Goal: Contribute content: Contribute content

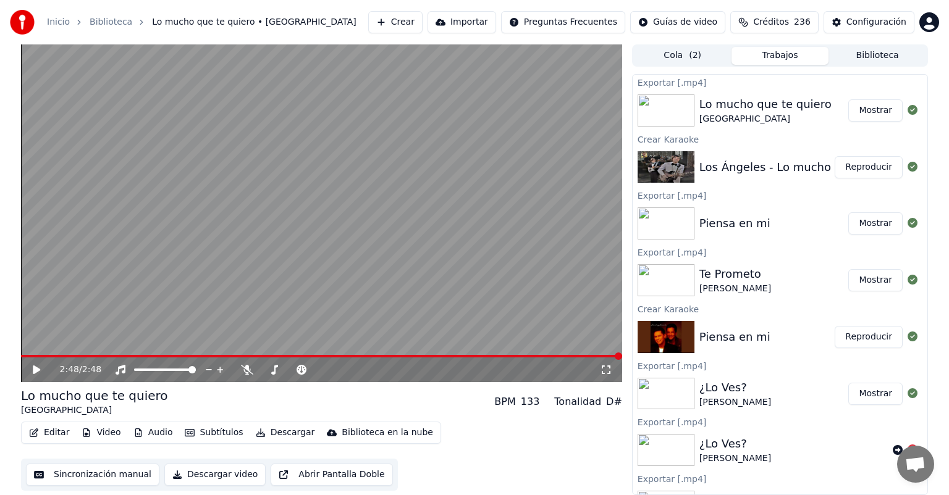
click at [36, 375] on icon at bounding box center [45, 370] width 29 height 10
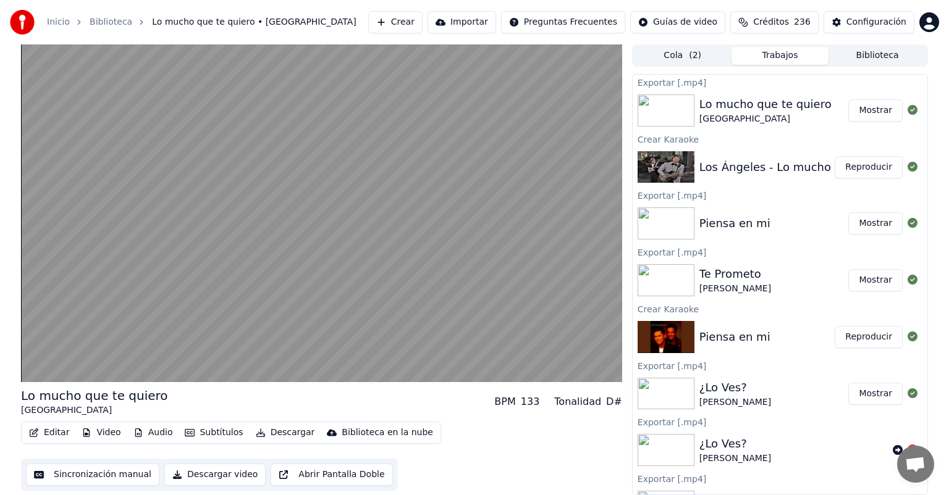
click at [94, 296] on video at bounding box center [321, 213] width 601 height 338
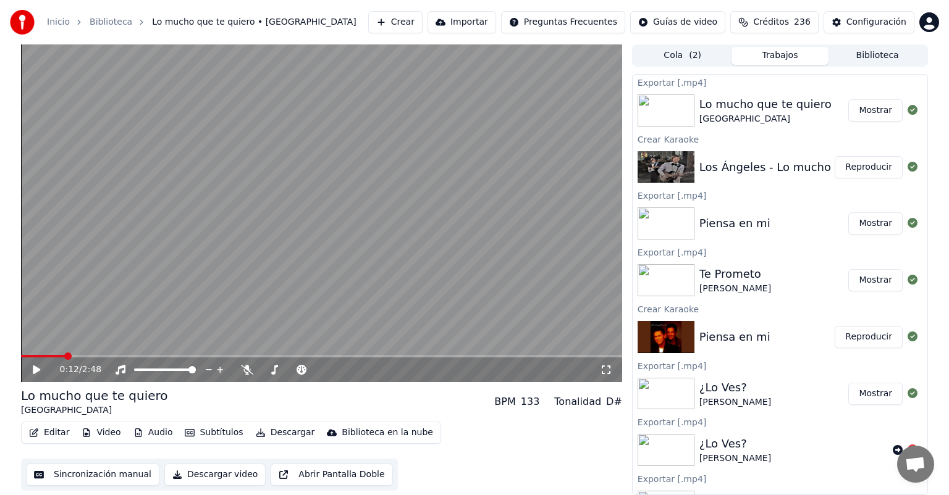
click at [84, 280] on video at bounding box center [321, 213] width 601 height 338
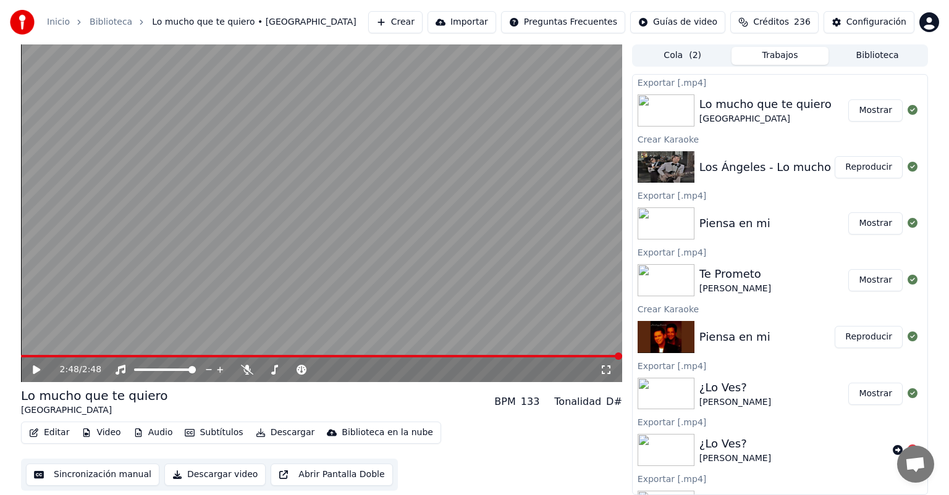
click at [393, 15] on button "Crear" at bounding box center [395, 22] width 54 height 22
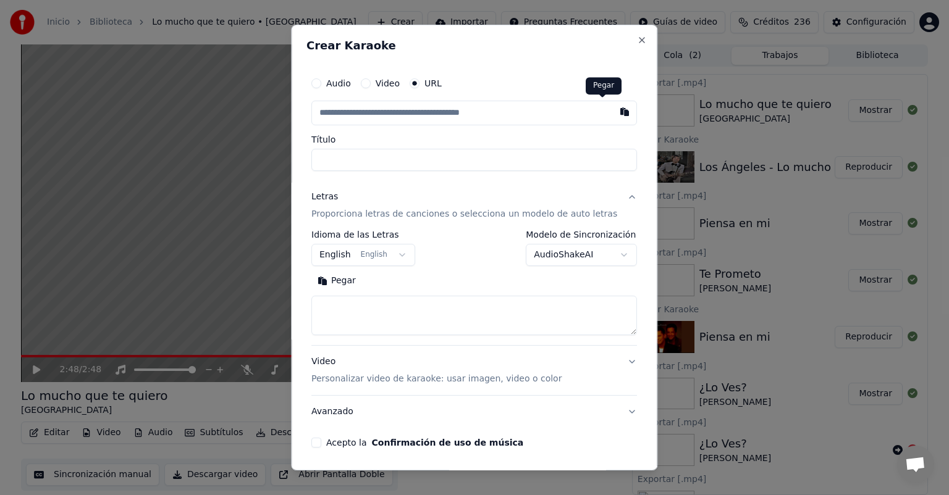
click at [613, 119] on button "button" at bounding box center [625, 112] width 25 height 22
type input "**********"
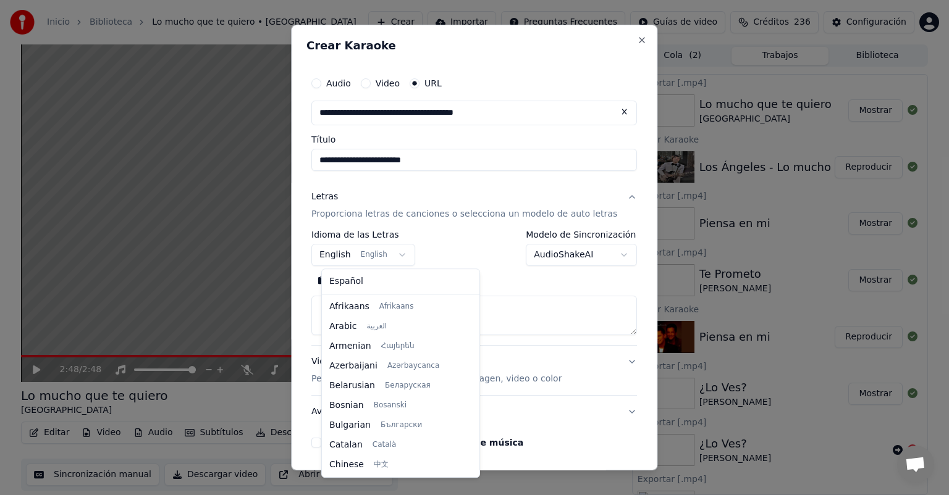
click at [378, 254] on body "Inicio Biblioteca Lo mucho que te quiero • Los Ángeles Crear Importar Preguntas…" at bounding box center [474, 247] width 949 height 495
select select "**"
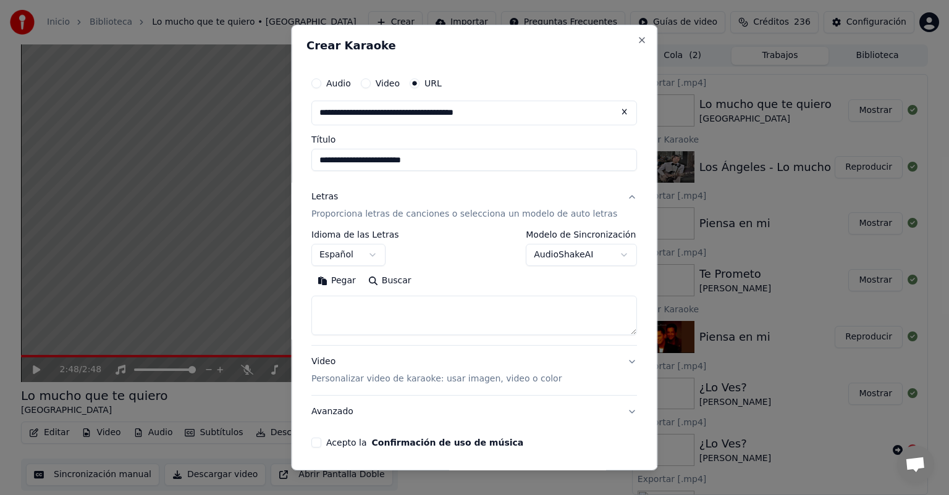
click at [346, 283] on button "Pegar" at bounding box center [336, 281] width 51 height 20
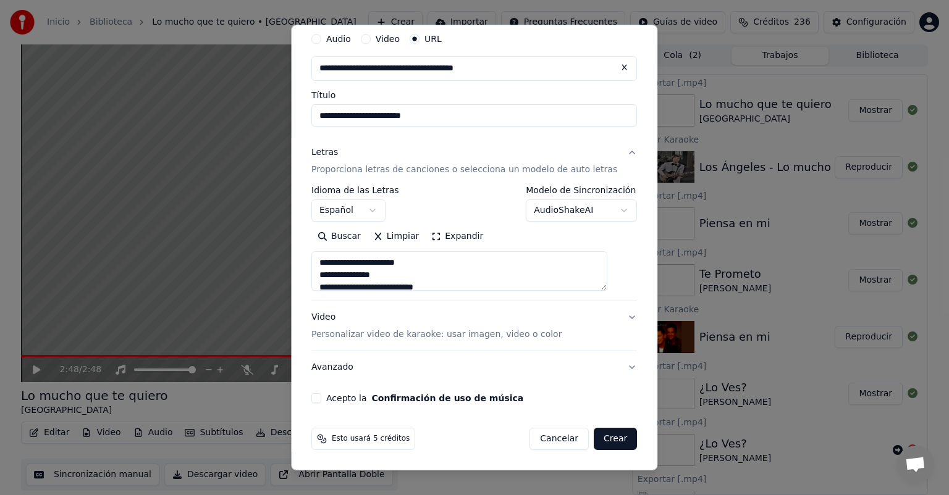
click at [321, 398] on button "Acepto la Confirmación de uso de música" at bounding box center [316, 398] width 10 height 10
click at [597, 443] on button "Crear" at bounding box center [615, 439] width 43 height 22
type textarea "**********"
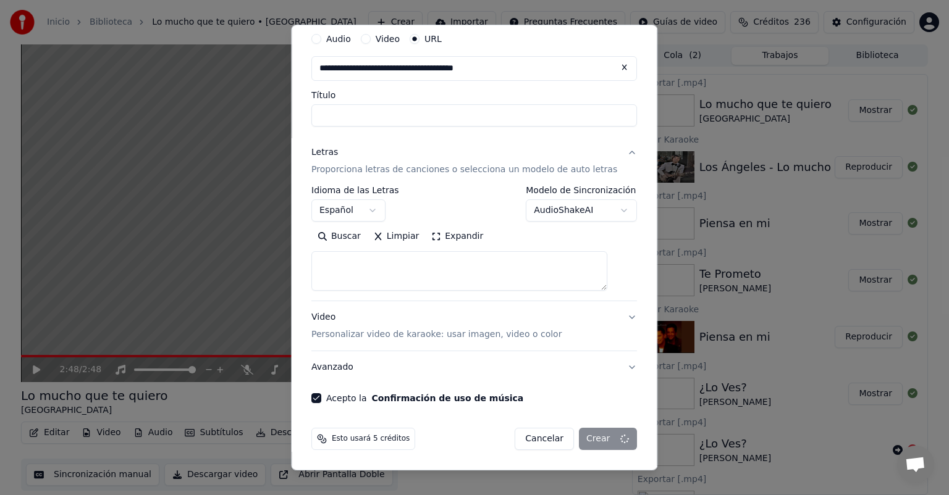
select select
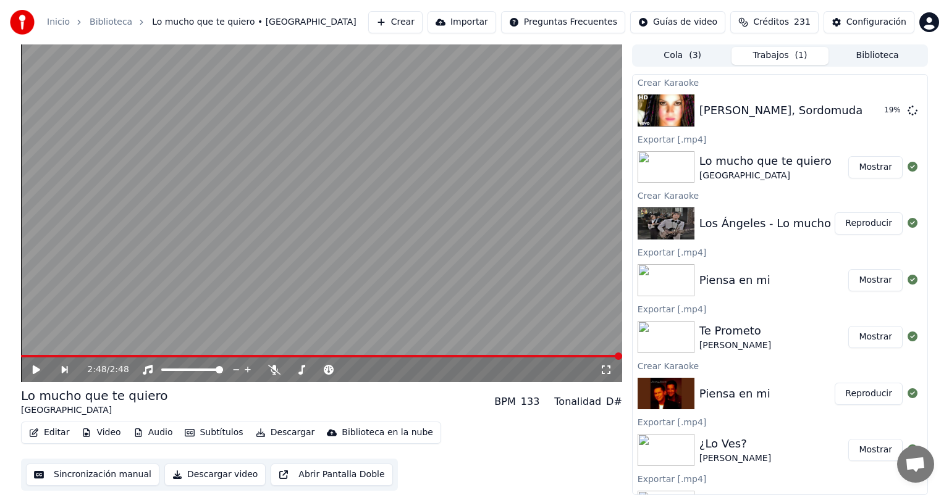
click at [402, 19] on button "Crear" at bounding box center [395, 22] width 54 height 22
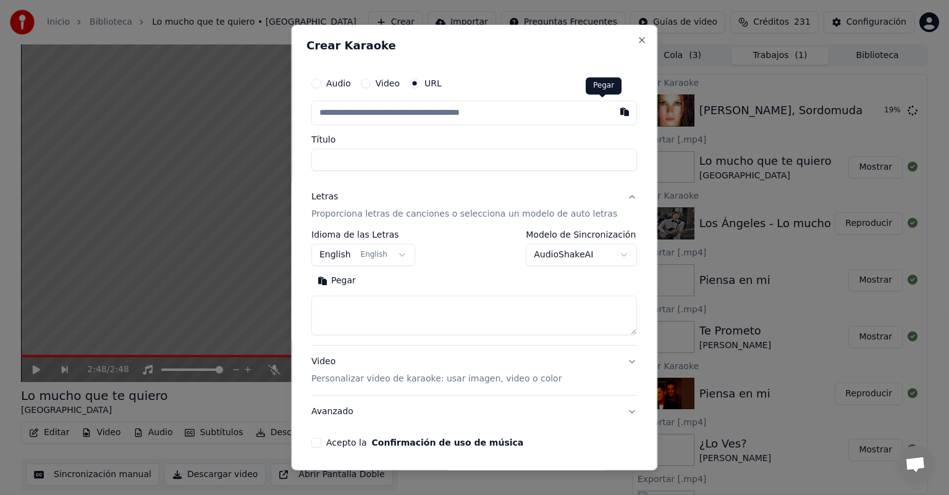
click at [613, 118] on button "button" at bounding box center [625, 112] width 25 height 22
type input "**********"
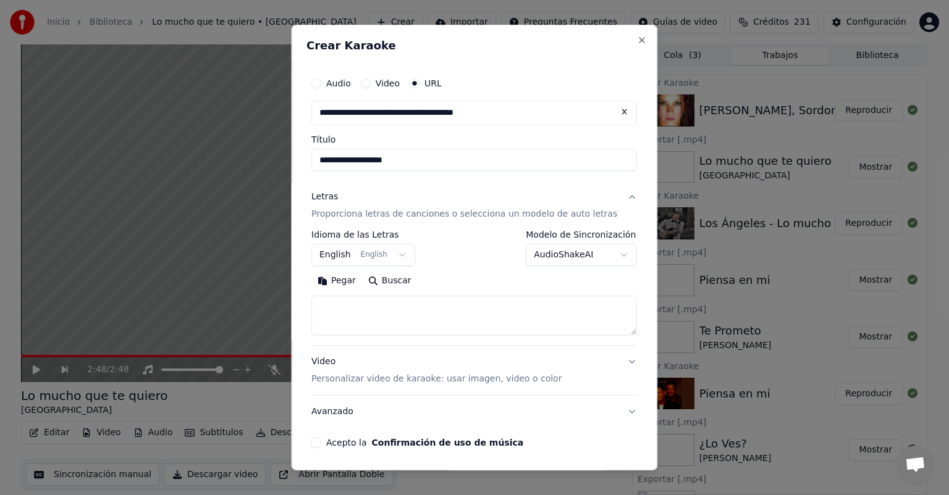
click at [470, 308] on textarea at bounding box center [473, 316] width 325 height 40
paste textarea "**********"
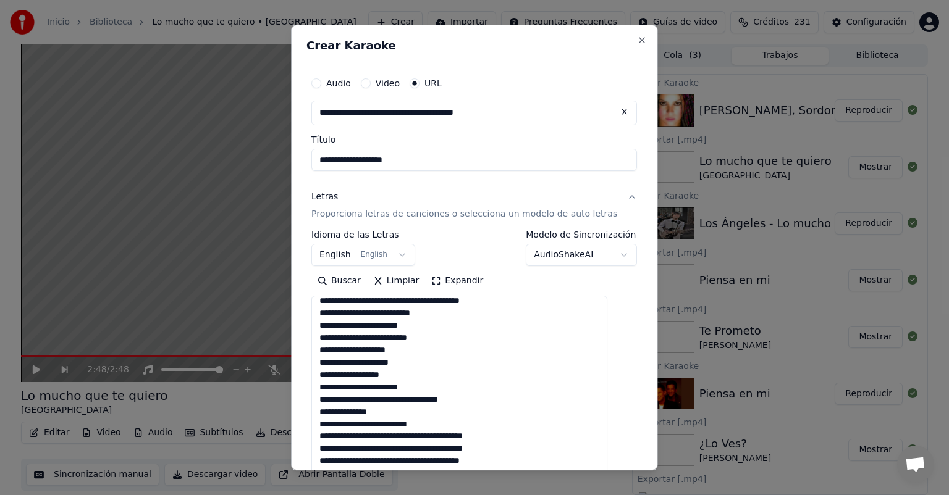
scroll to position [253, 0]
drag, startPoint x: 613, startPoint y: 332, endPoint x: 616, endPoint y: 519, distance: 187.2
click at [616, 495] on html "Inicio Biblioteca Lo mucho que te quiero • Los Ángeles Crear Importar Preguntas…" at bounding box center [474, 247] width 949 height 495
click at [496, 412] on textarea at bounding box center [459, 409] width 296 height 227
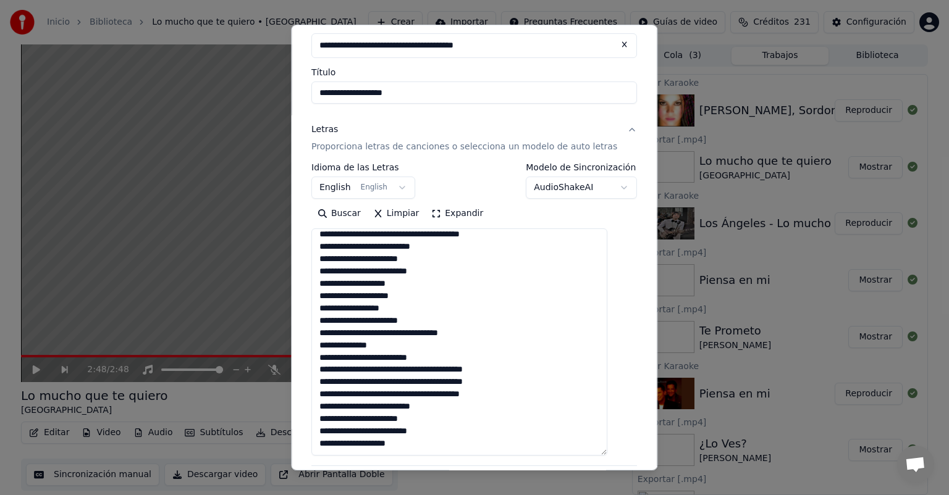
scroll to position [66, 0]
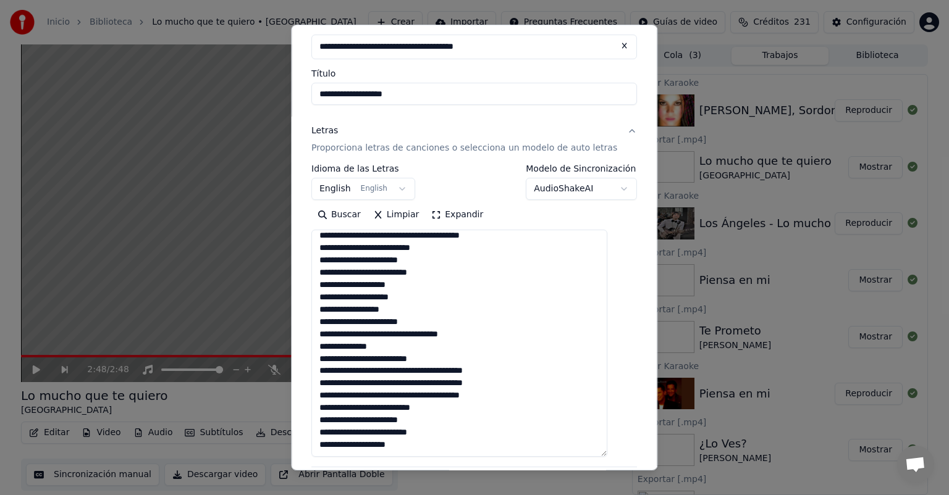
click at [545, 348] on textarea at bounding box center [459, 343] width 296 height 227
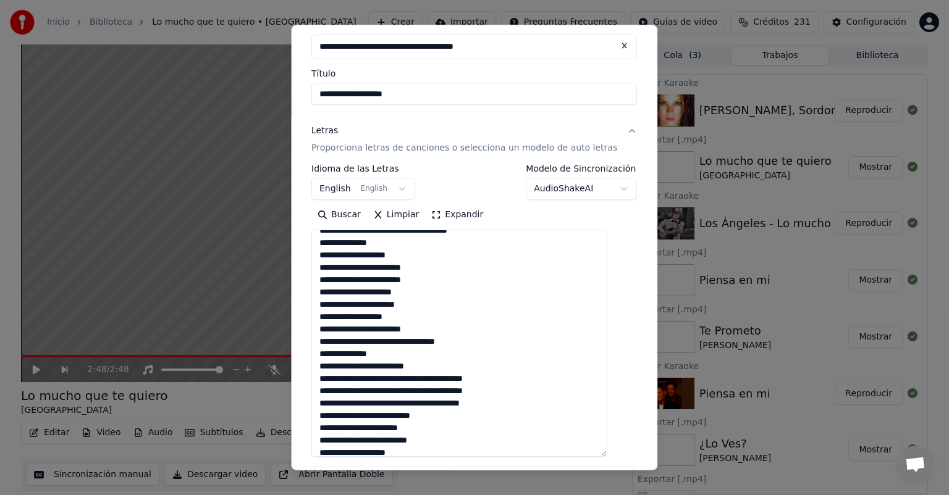
scroll to position [77, 0]
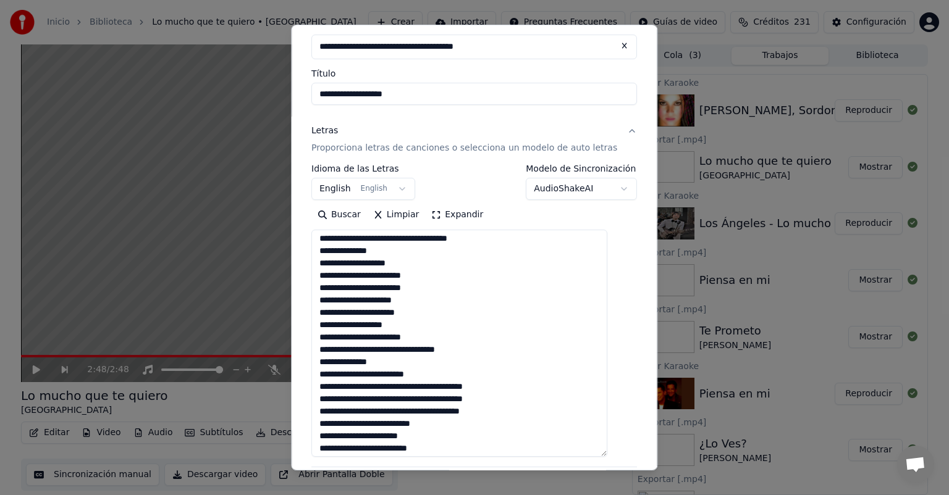
click at [329, 348] on textarea at bounding box center [459, 343] width 296 height 227
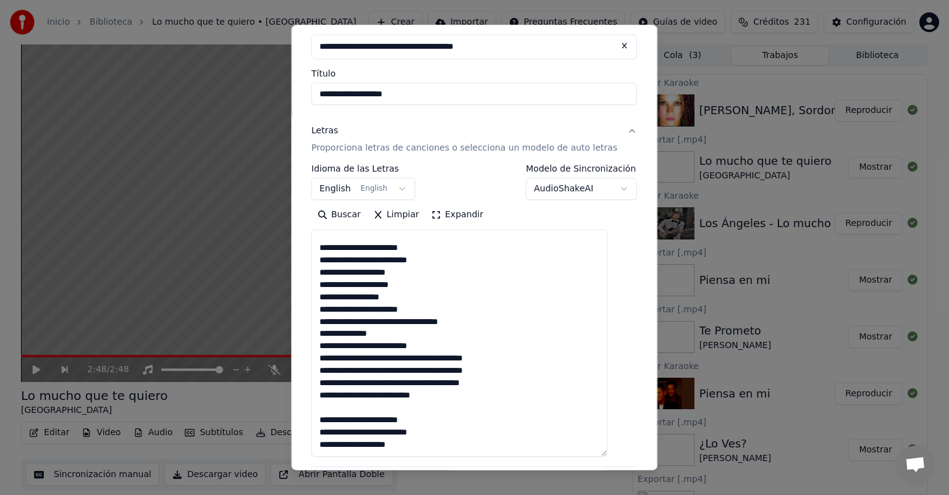
scroll to position [290, 0]
type textarea "**********"
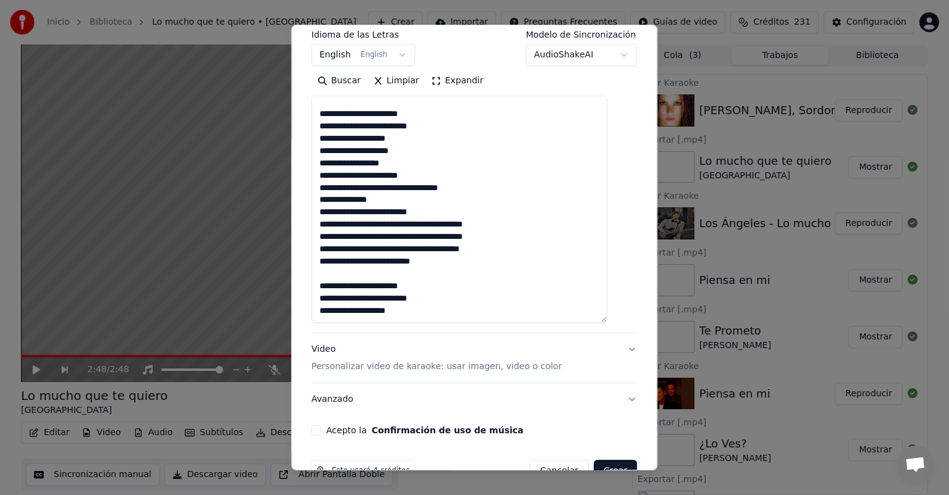
scroll to position [232, 0]
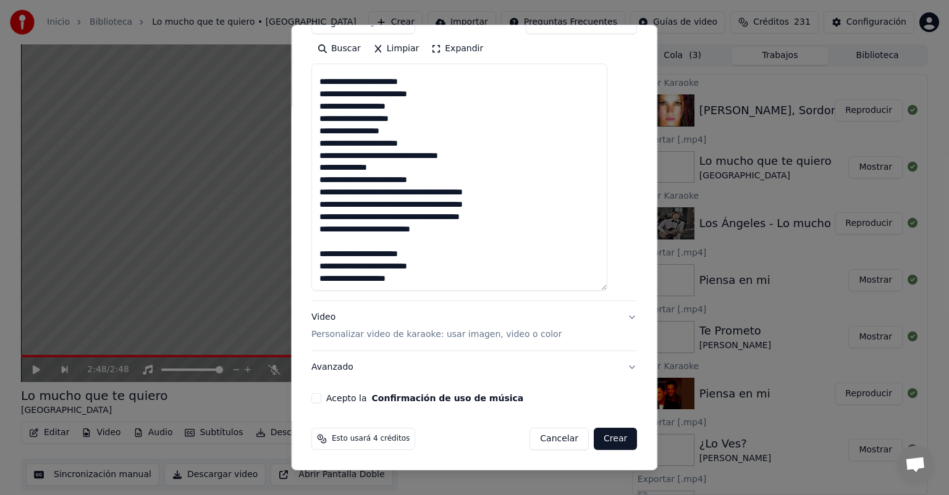
click at [594, 436] on button "Crear" at bounding box center [615, 439] width 43 height 22
select select "**"
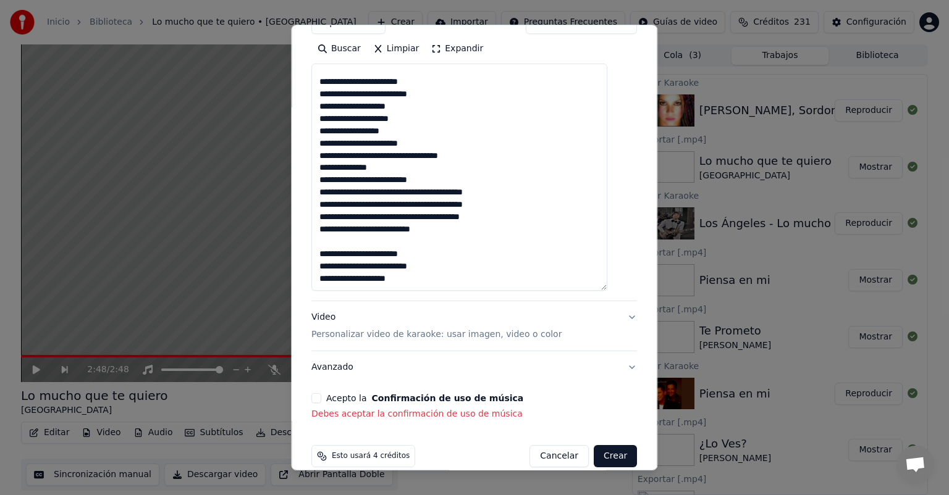
click at [321, 403] on button "Acepto la Confirmación de uso de música" at bounding box center [316, 398] width 10 height 10
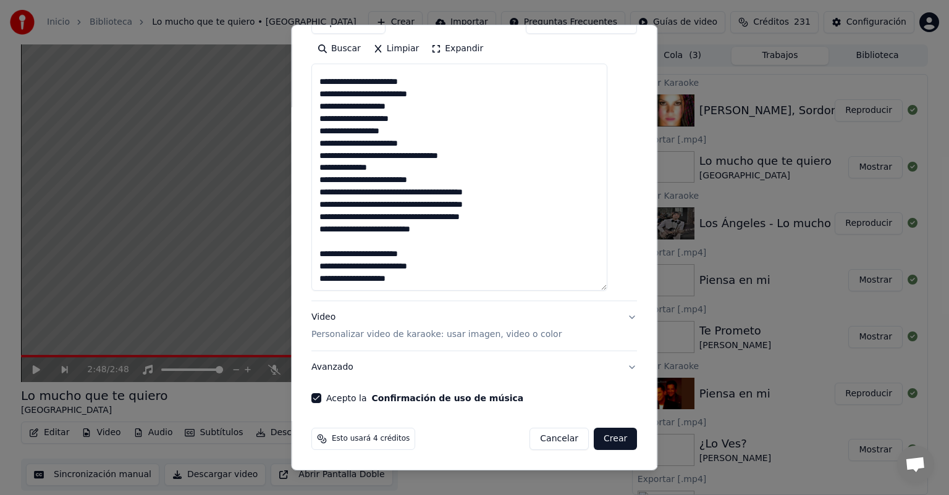
click at [594, 444] on button "Crear" at bounding box center [615, 439] width 43 height 22
select select
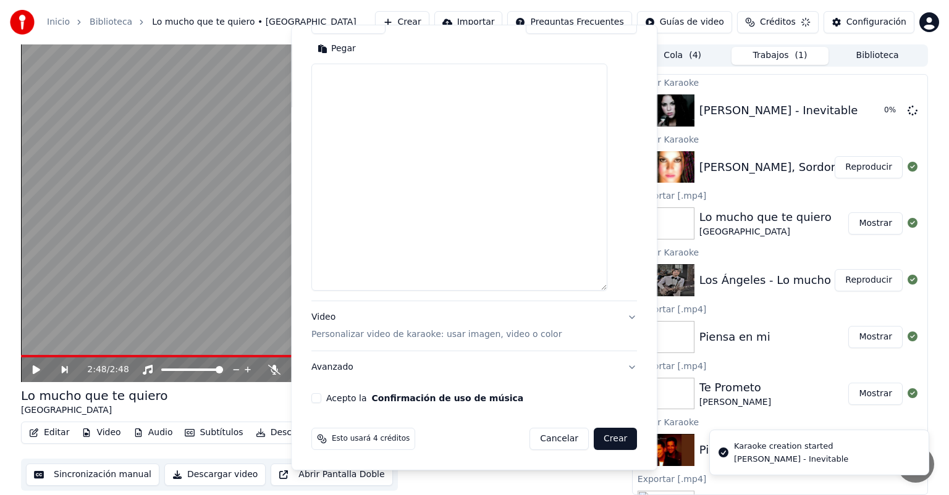
scroll to position [0, 0]
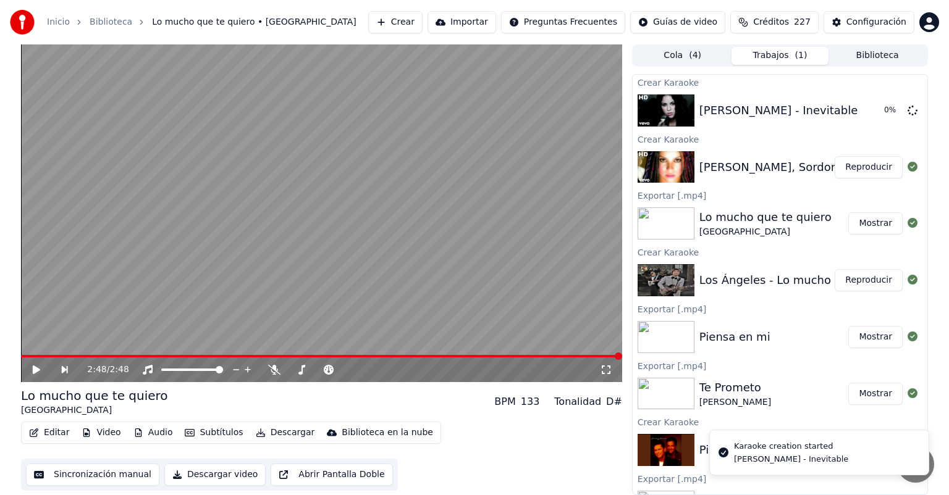
click at [857, 164] on button "Reproducir" at bounding box center [868, 167] width 68 height 22
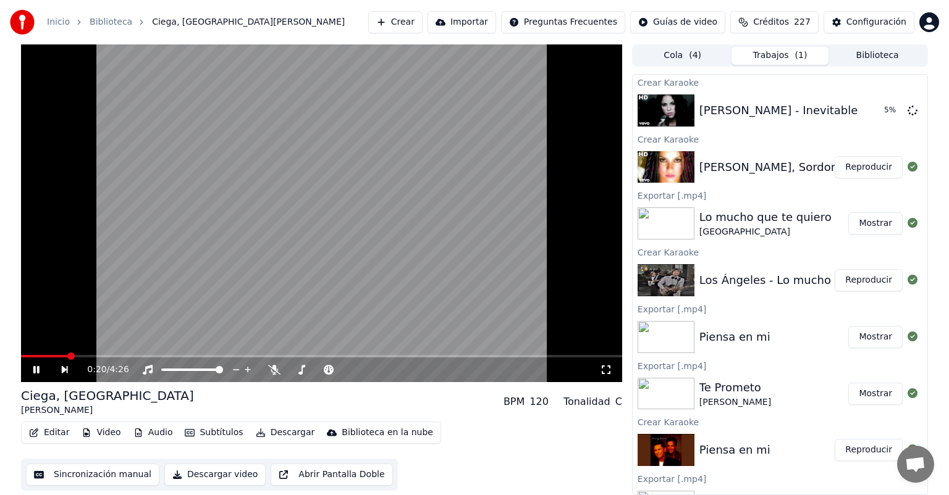
click at [107, 272] on video at bounding box center [321, 213] width 601 height 338
click at [839, 175] on button "Reproducir" at bounding box center [868, 167] width 68 height 22
click at [35, 369] on icon at bounding box center [36, 369] width 6 height 7
click at [35, 366] on icon at bounding box center [45, 370] width 28 height 10
click at [61, 358] on div "0:07 / 4:26" at bounding box center [321, 370] width 601 height 25
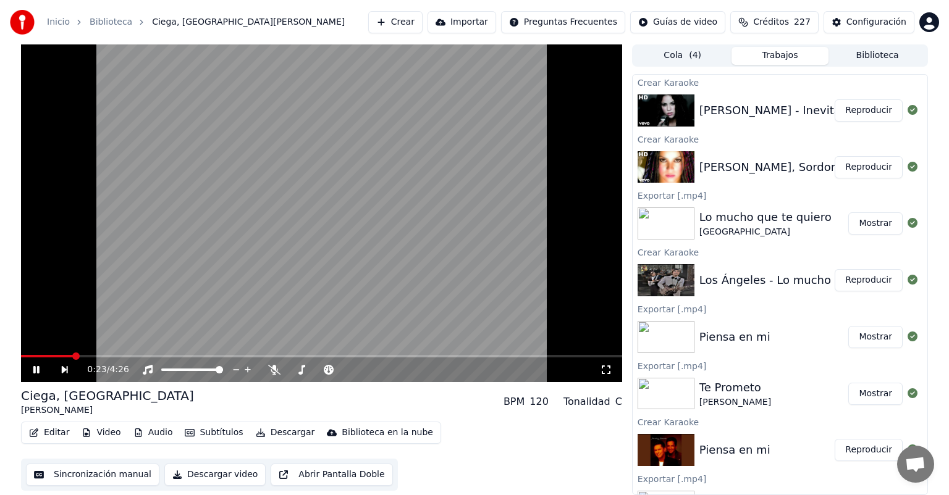
click at [73, 357] on span at bounding box center [321, 356] width 601 height 2
click at [275, 368] on icon at bounding box center [274, 370] width 12 height 10
click at [303, 367] on icon at bounding box center [301, 370] width 7 height 10
click at [251, 357] on span at bounding box center [321, 356] width 601 height 2
click at [403, 369] on span at bounding box center [399, 369] width 7 height 7
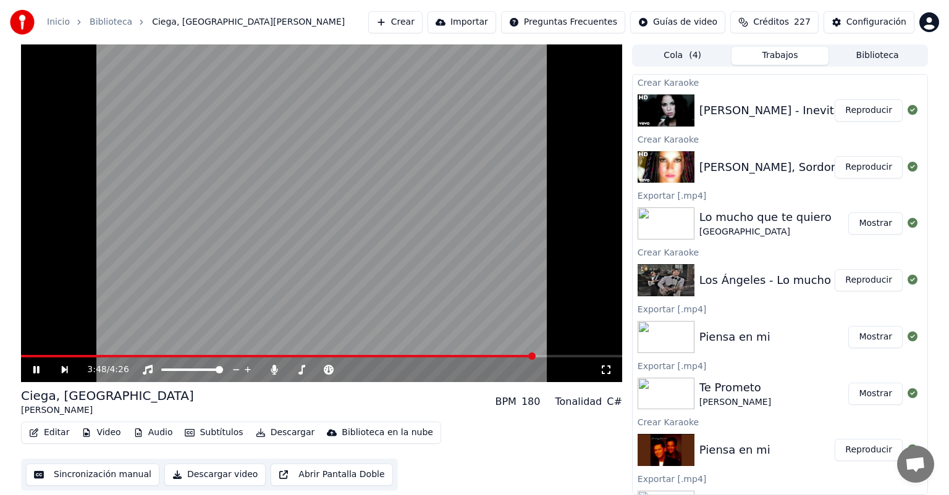
click at [534, 355] on span at bounding box center [321, 356] width 601 height 2
click at [330, 367] on icon at bounding box center [329, 370] width 10 height 10
click at [564, 356] on span at bounding box center [321, 356] width 601 height 2
click at [584, 355] on span at bounding box center [321, 356] width 601 height 2
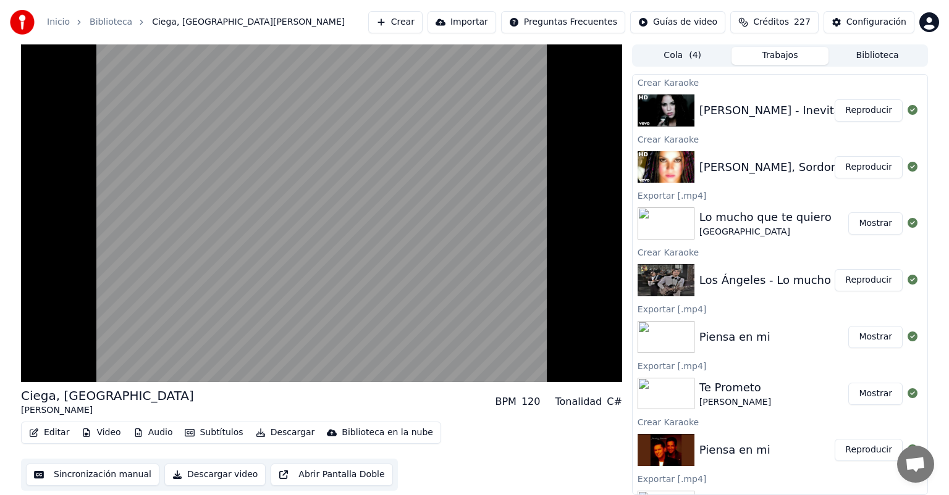
click at [43, 429] on button "Editar" at bounding box center [49, 432] width 50 height 17
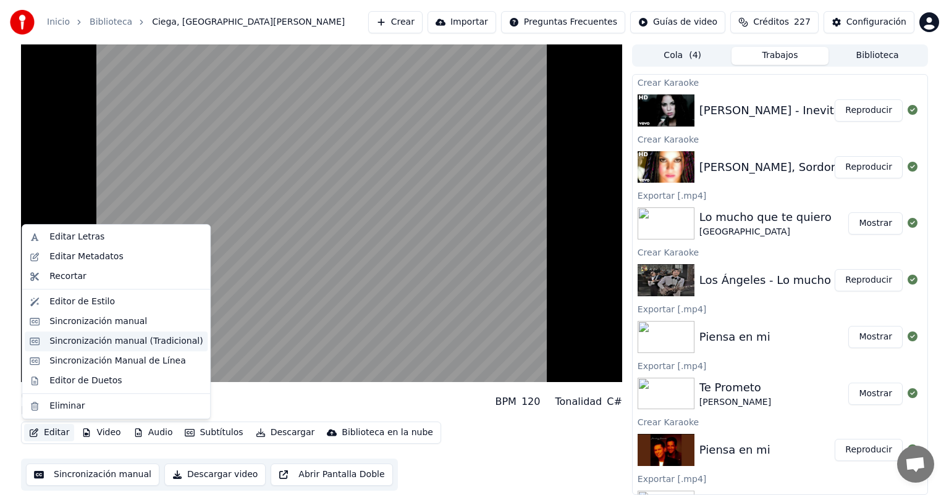
click at [87, 340] on div "Sincronización manual (Tradicional)" at bounding box center [125, 341] width 153 height 12
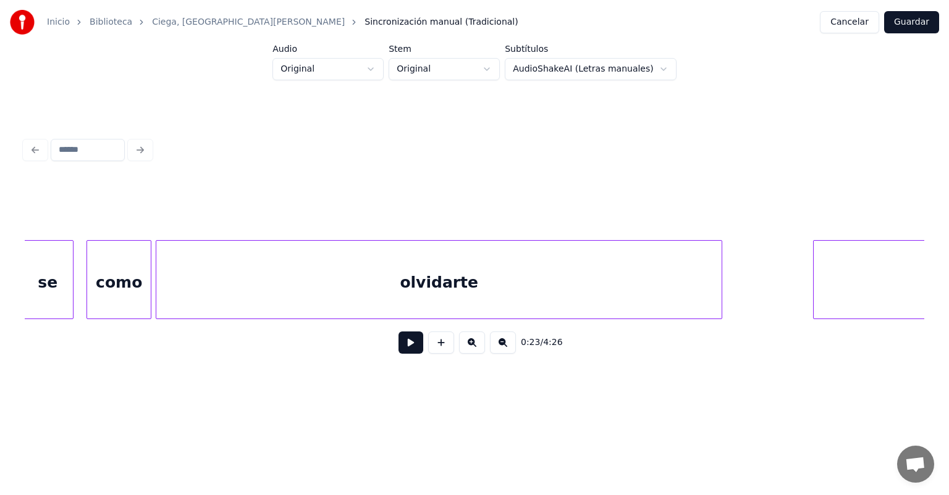
scroll to position [0, 34101]
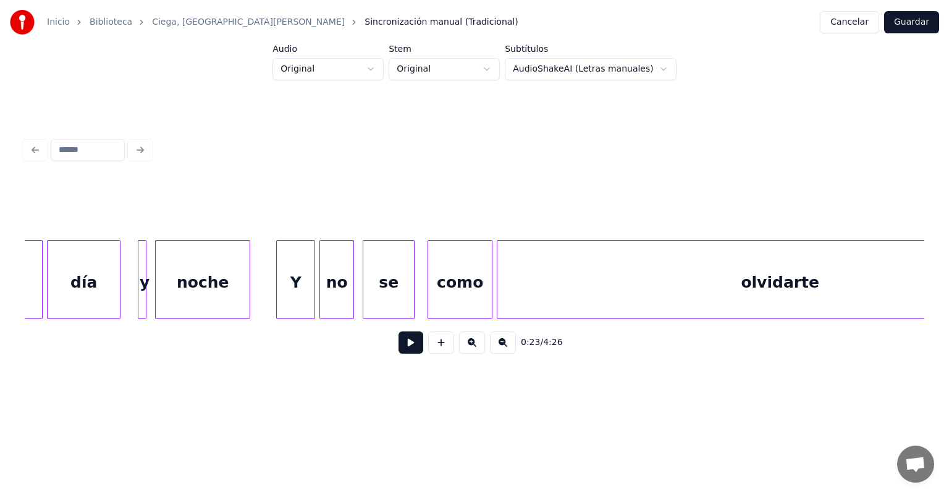
click at [311, 291] on div at bounding box center [313, 280] width 4 height 78
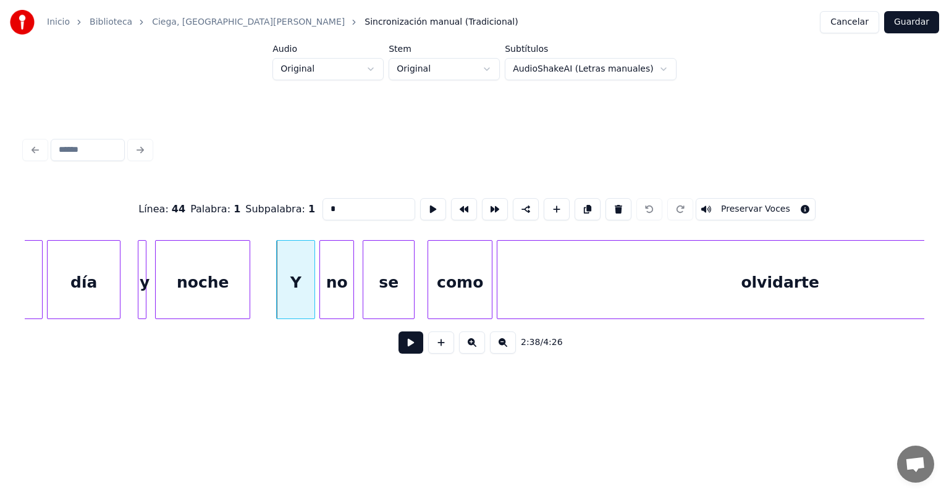
click at [311, 291] on div at bounding box center [313, 280] width 4 height 78
click at [398, 350] on button at bounding box center [410, 343] width 25 height 22
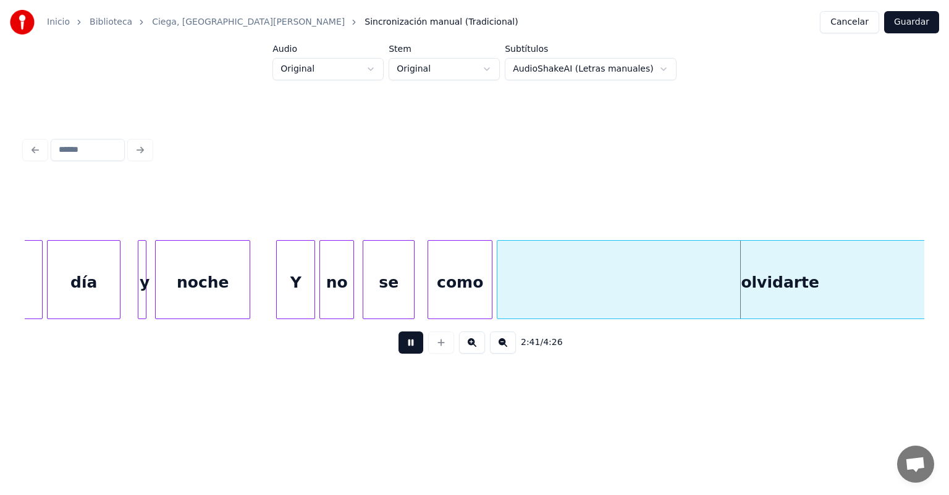
click at [403, 346] on button at bounding box center [410, 343] width 25 height 22
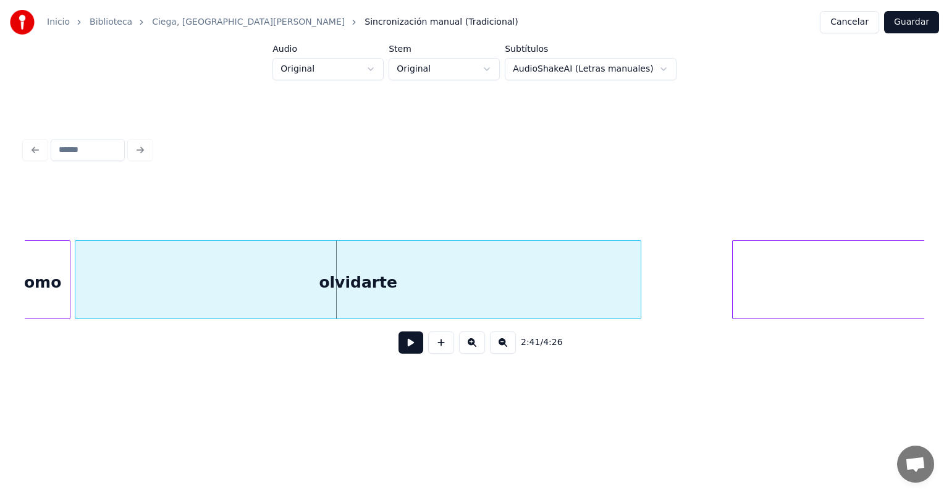
scroll to position [0, 34620]
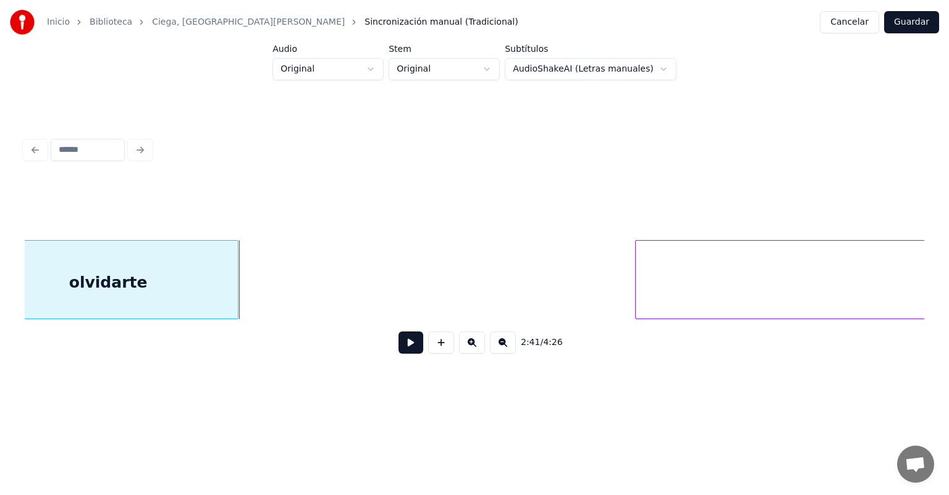
click at [236, 303] on div at bounding box center [236, 280] width 4 height 78
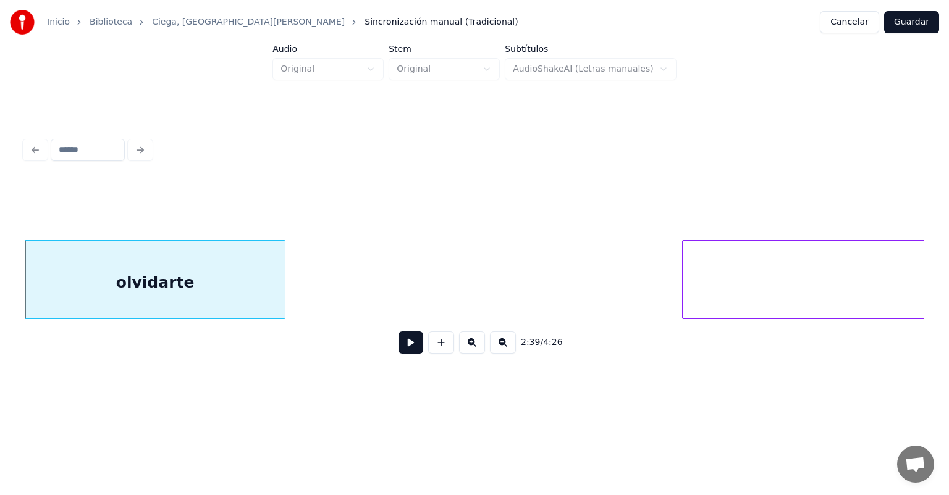
click at [398, 342] on button at bounding box center [410, 343] width 25 height 22
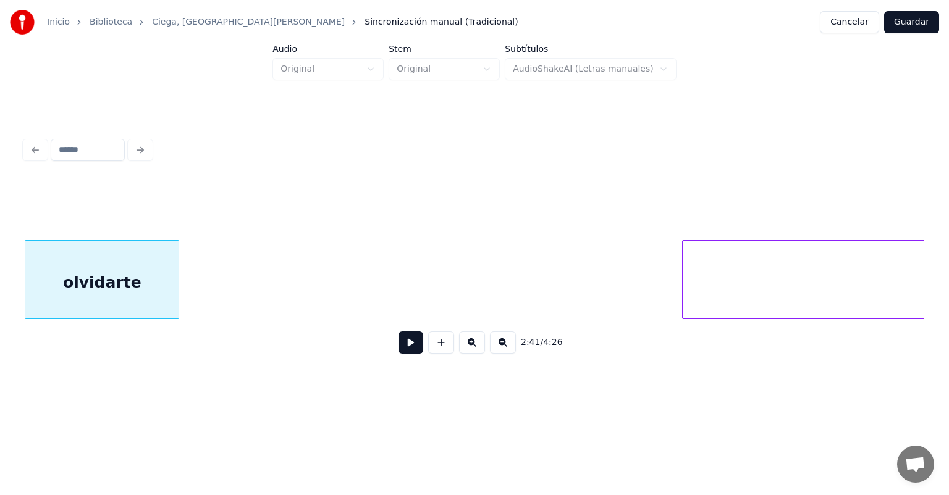
click at [175, 281] on div at bounding box center [177, 280] width 4 height 78
click at [403, 342] on button at bounding box center [410, 343] width 25 height 22
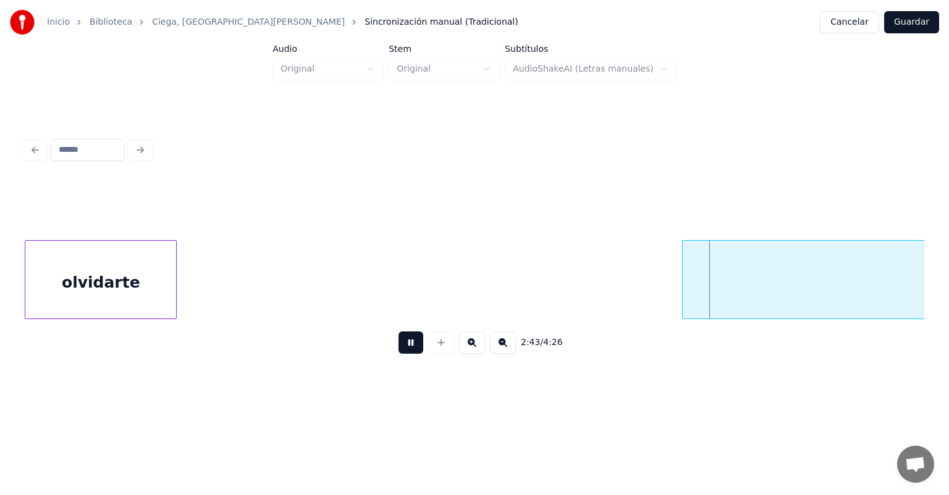
click at [403, 342] on button at bounding box center [410, 343] width 25 height 22
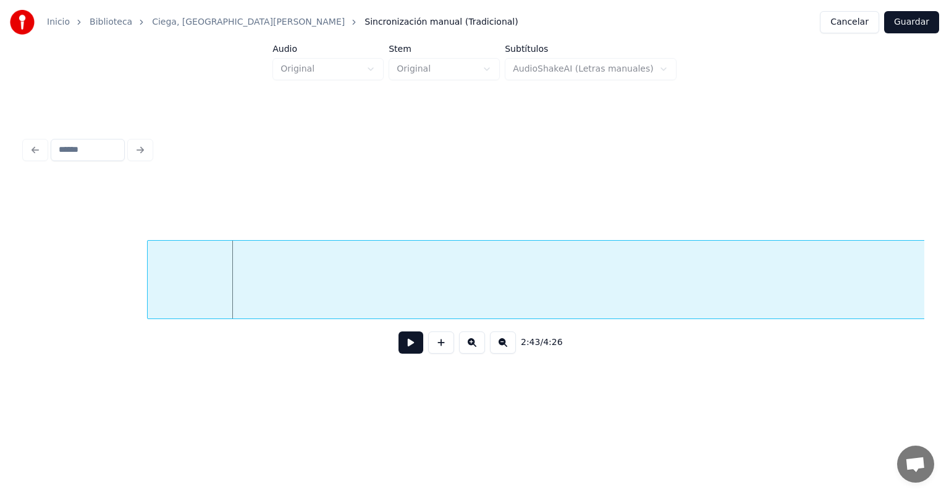
scroll to position [0, 35124]
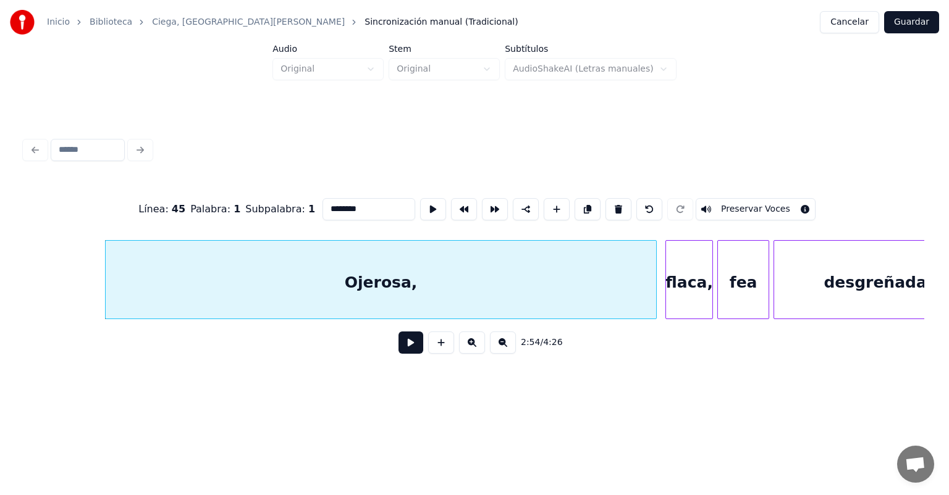
scroll to position [0, 37605]
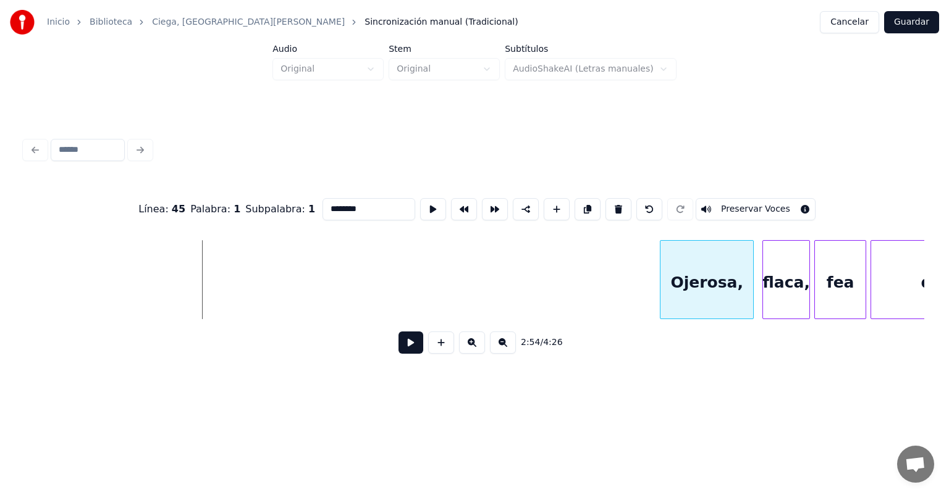
click at [663, 254] on div at bounding box center [662, 280] width 4 height 78
click at [407, 352] on button at bounding box center [410, 343] width 25 height 22
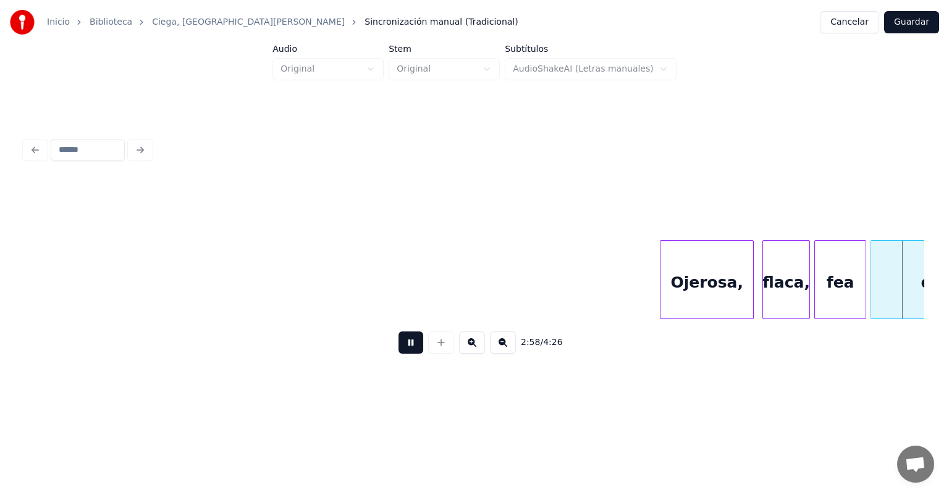
scroll to position [0, 38504]
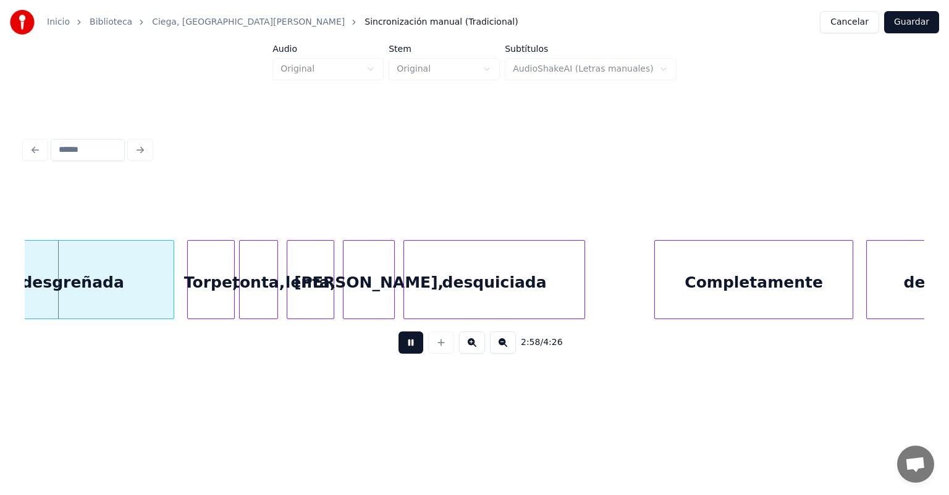
click at [656, 287] on div at bounding box center [657, 280] width 4 height 78
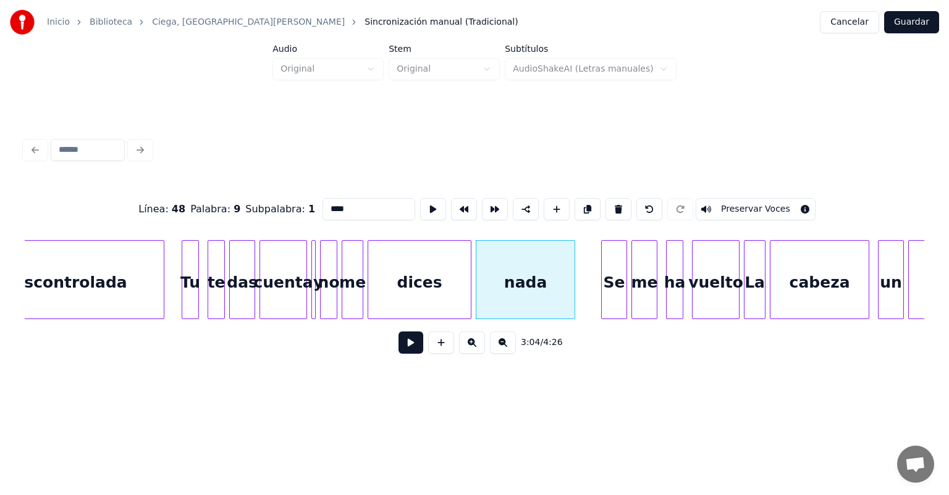
click at [96, 277] on div "descontrolada" at bounding box center [65, 283] width 198 height 84
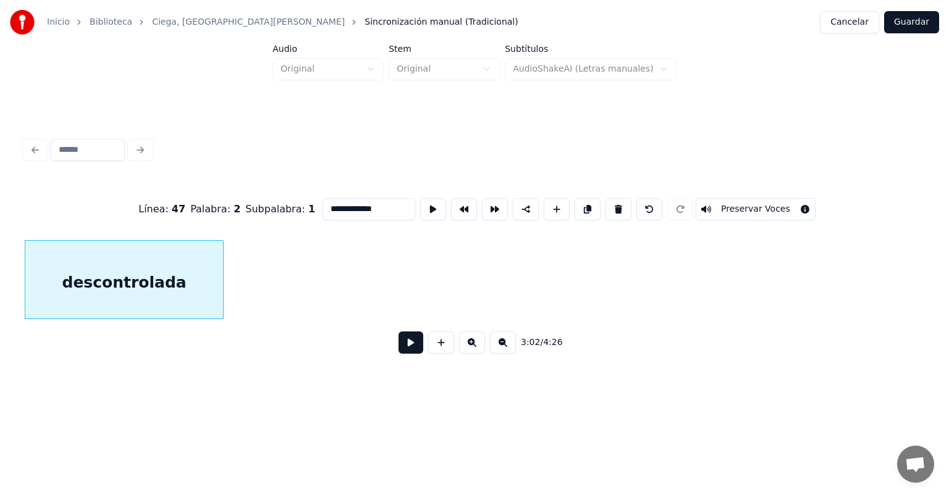
scroll to position [0, 38559]
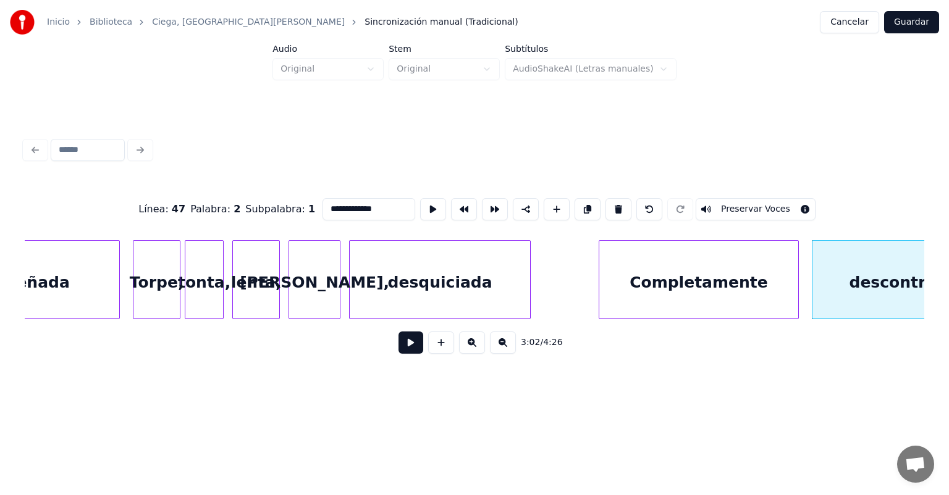
click at [431, 275] on div "desquiciada" at bounding box center [440, 283] width 180 height 84
type input "**********"
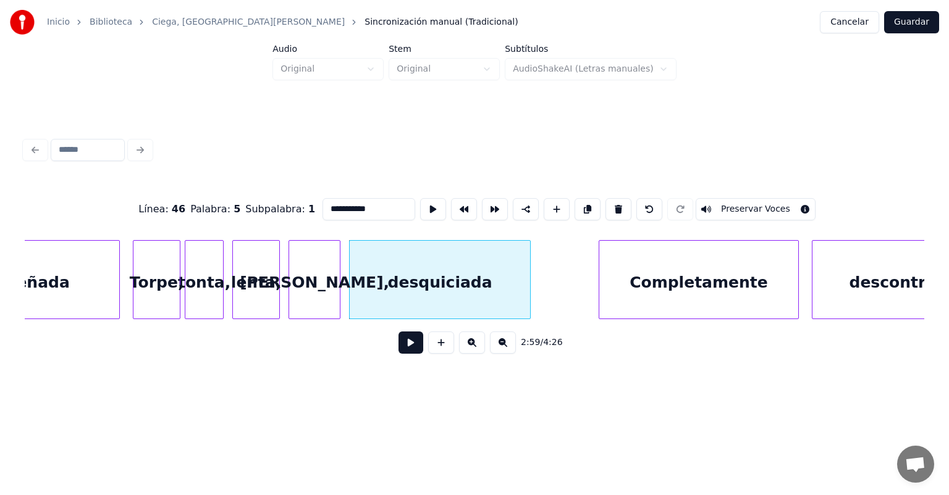
click at [405, 353] on button at bounding box center [410, 343] width 25 height 22
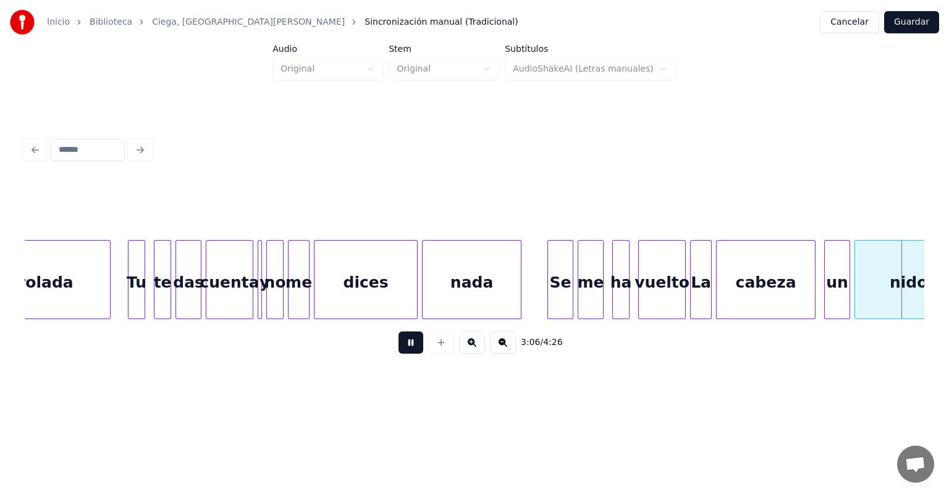
scroll to position [0, 40359]
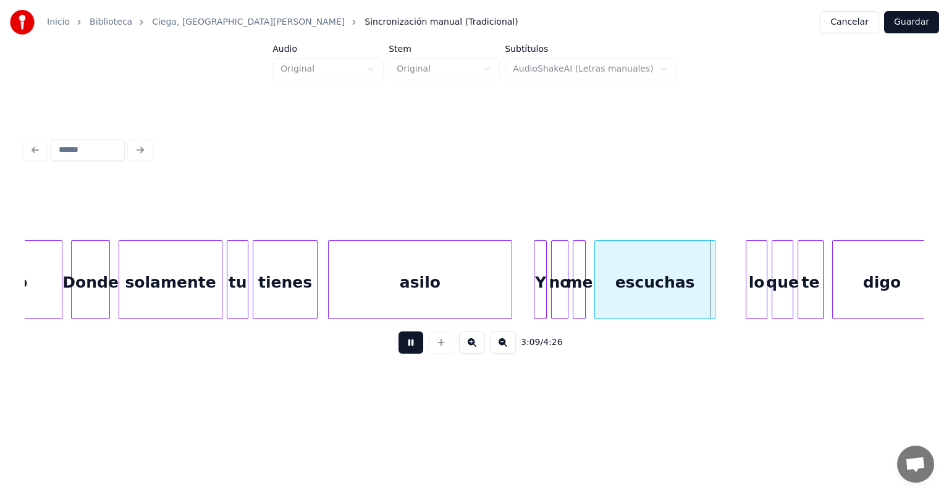
click at [747, 282] on div at bounding box center [748, 280] width 4 height 78
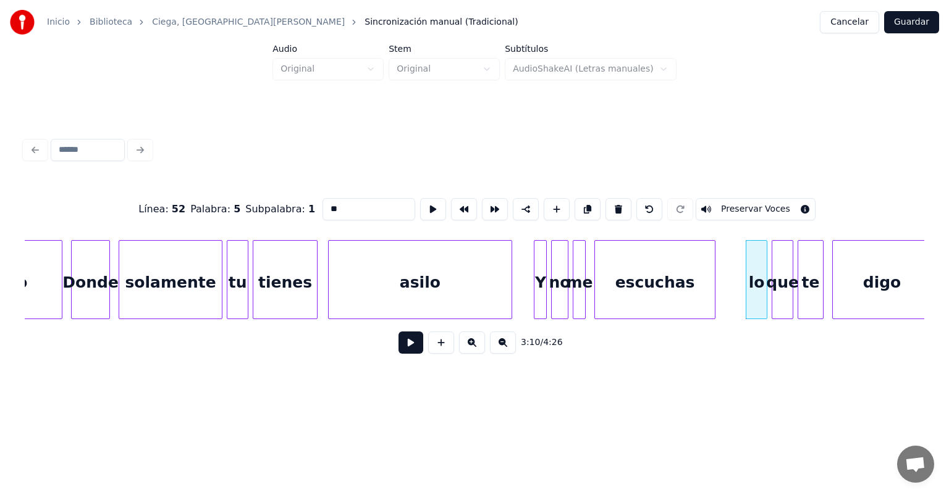
click at [398, 345] on button at bounding box center [410, 343] width 25 height 22
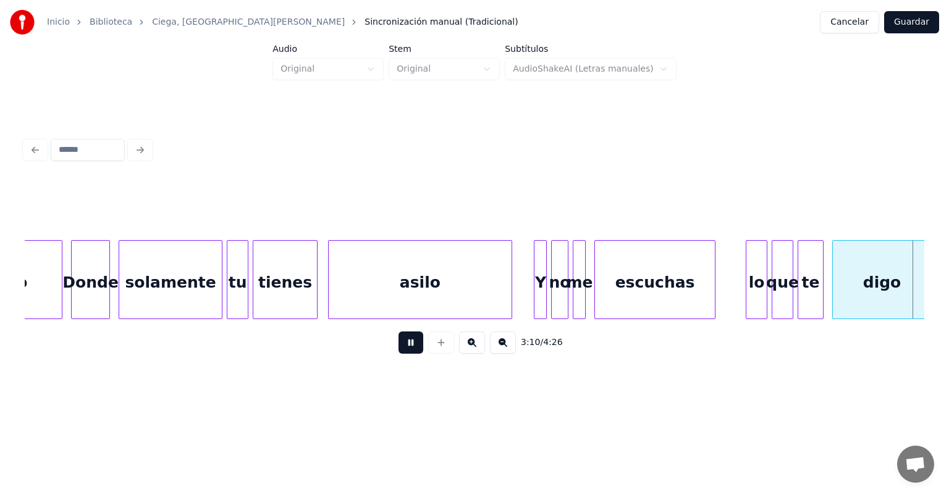
scroll to position [0, 41258]
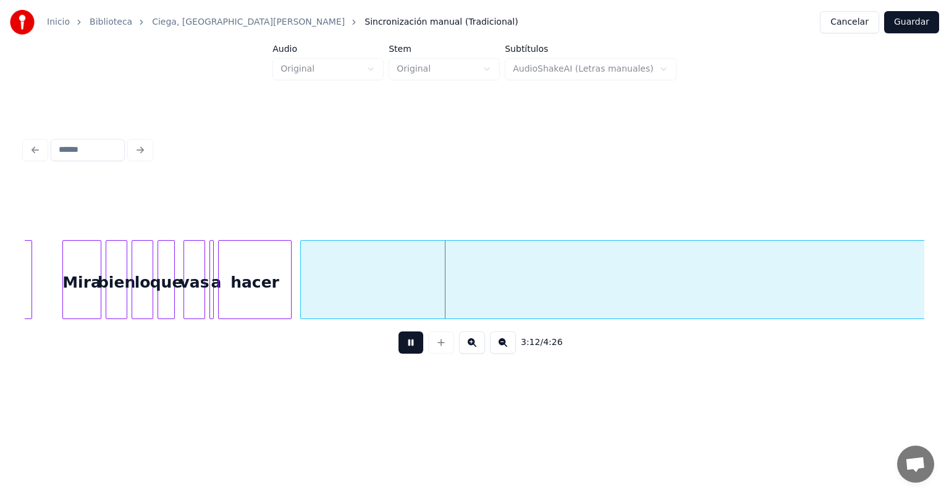
click at [398, 348] on button at bounding box center [410, 343] width 25 height 22
click at [251, 286] on div "hacer" at bounding box center [255, 283] width 72 height 84
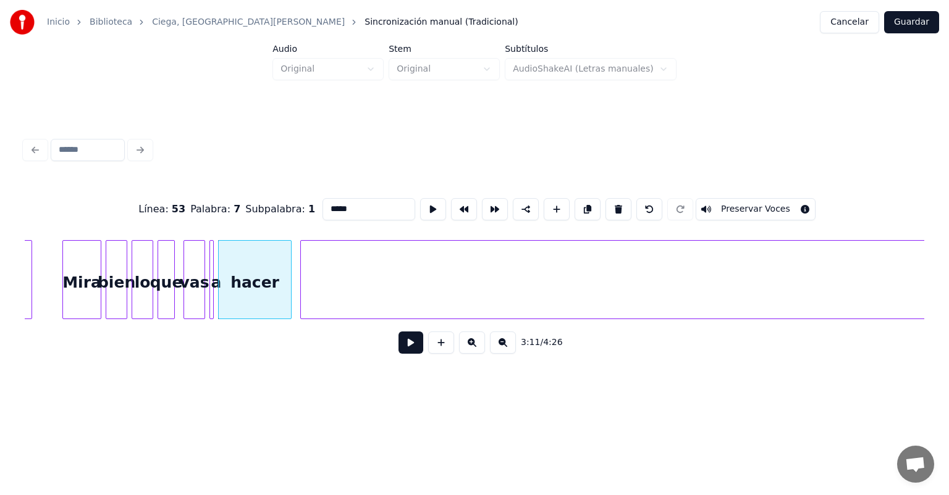
click at [402, 348] on button at bounding box center [410, 343] width 25 height 22
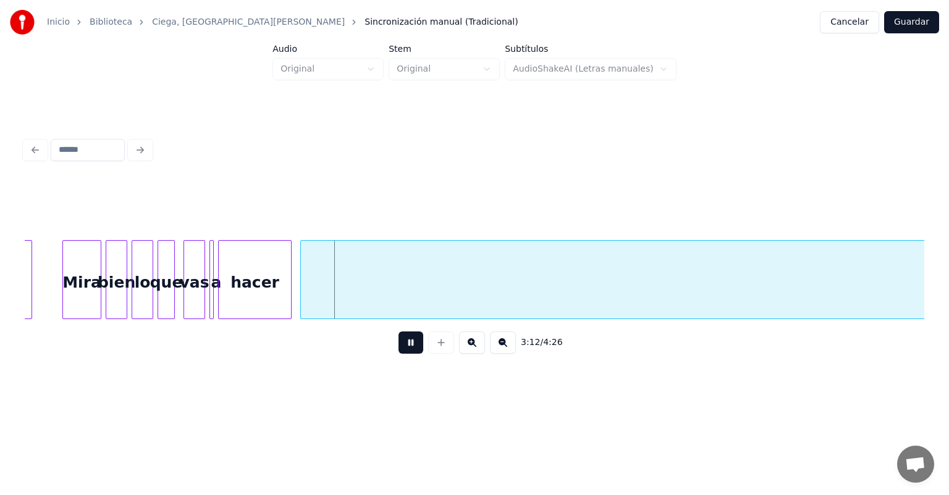
click at [406, 351] on button at bounding box center [410, 343] width 25 height 22
click at [508, 354] on button at bounding box center [503, 343] width 26 height 22
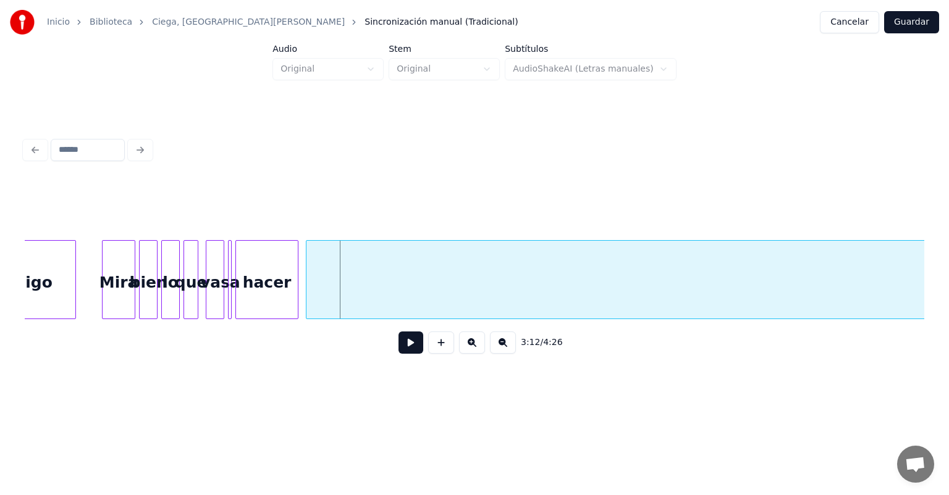
click at [508, 354] on button at bounding box center [503, 343] width 26 height 22
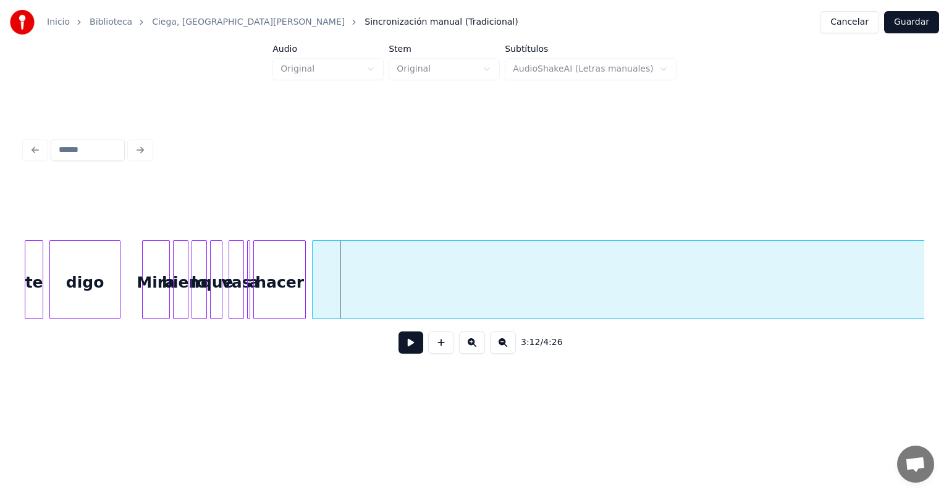
click at [508, 354] on button at bounding box center [503, 343] width 26 height 22
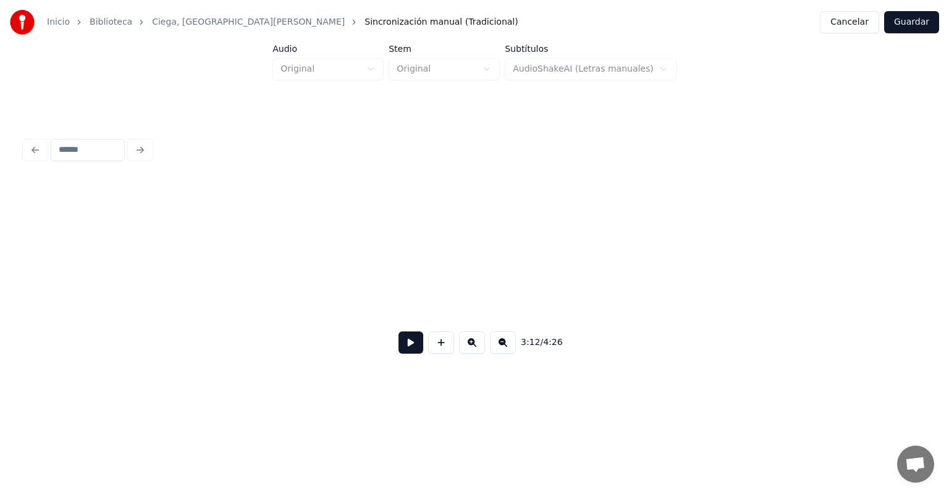
scroll to position [0, 23440]
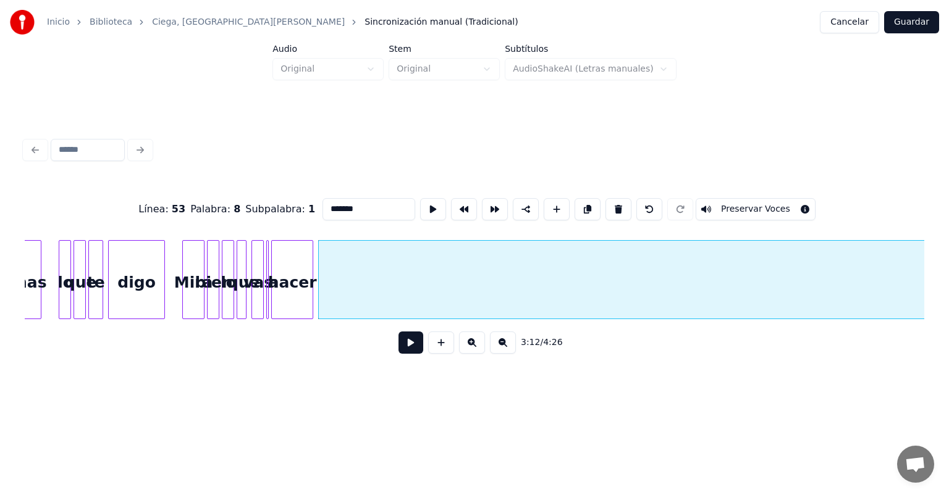
click at [511, 350] on button at bounding box center [503, 343] width 26 height 22
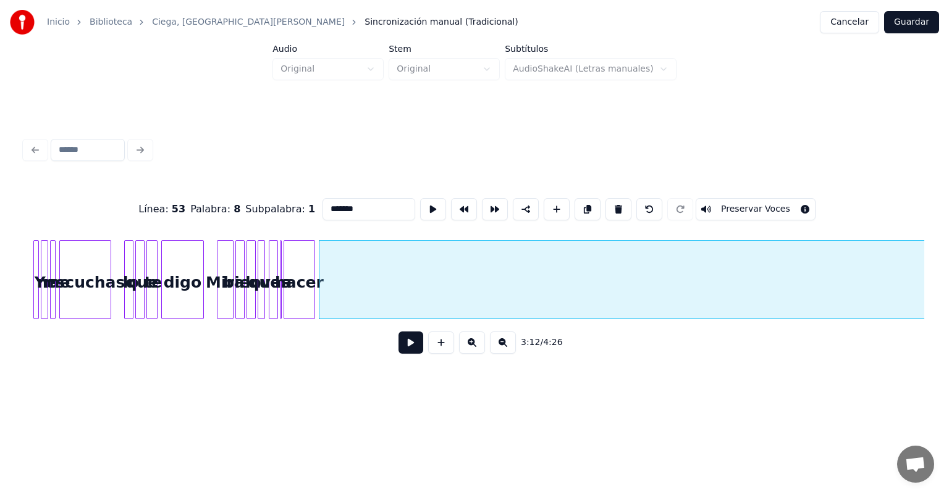
click at [511, 350] on button at bounding box center [503, 343] width 26 height 22
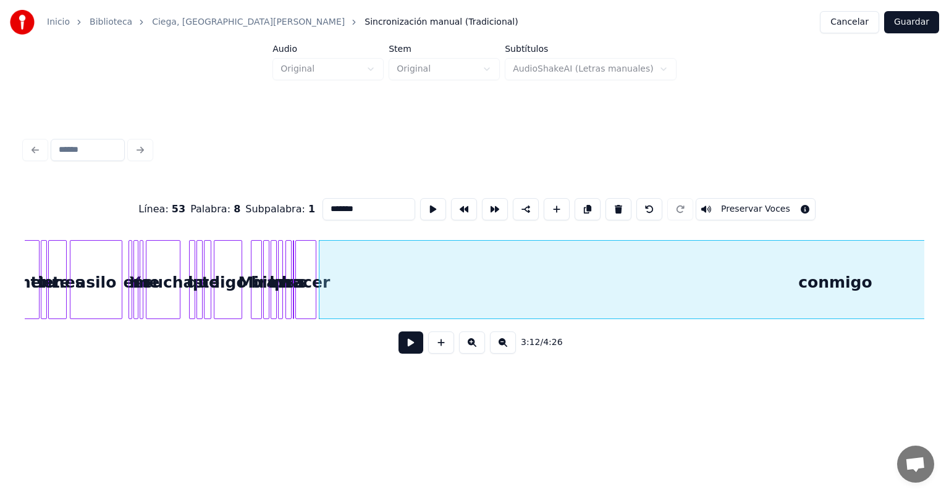
click at [511, 350] on button at bounding box center [503, 343] width 26 height 22
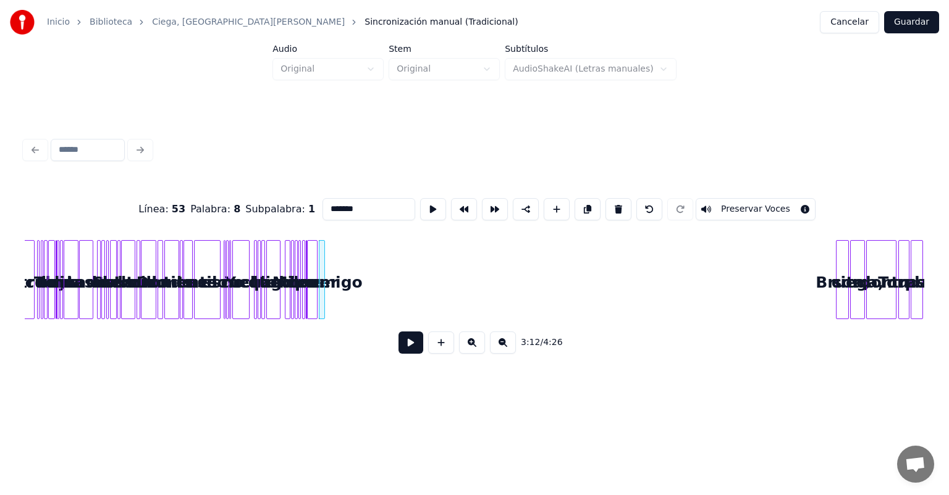
click at [322, 330] on div "Línea : 53 Palabra : 8 Subpalabra : 1 ******* Preservar Voces 3:12 / 4:26" at bounding box center [474, 272] width 899 height 188
click at [471, 352] on button at bounding box center [472, 343] width 26 height 22
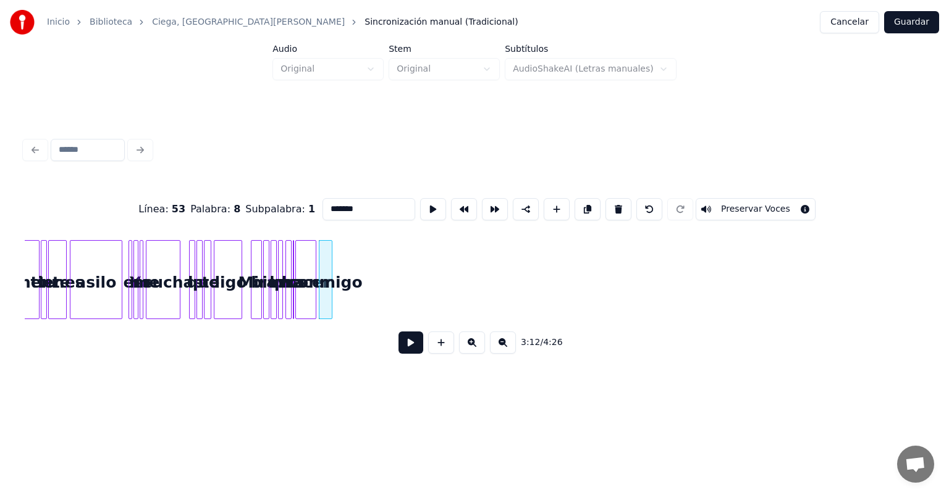
click at [471, 352] on button at bounding box center [472, 343] width 26 height 22
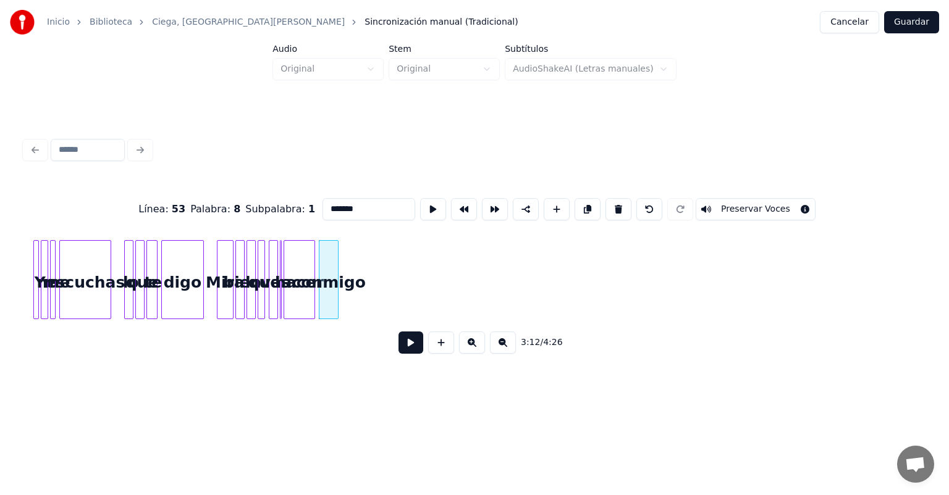
click at [471, 352] on button at bounding box center [472, 343] width 26 height 22
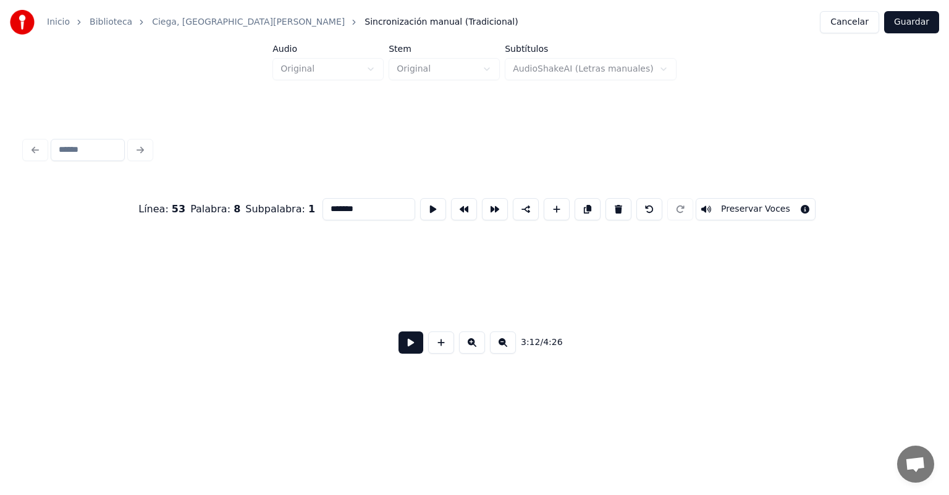
click at [471, 352] on button at bounding box center [472, 343] width 26 height 22
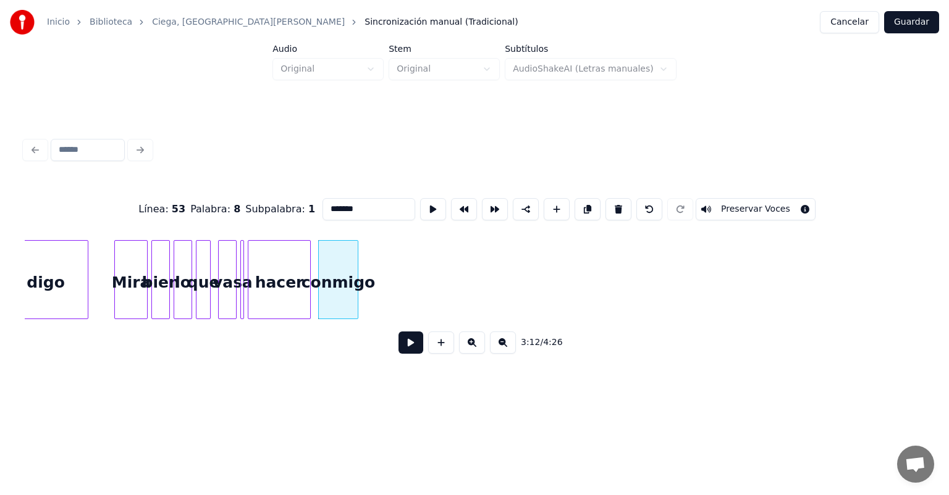
click at [471, 352] on button at bounding box center [472, 343] width 26 height 22
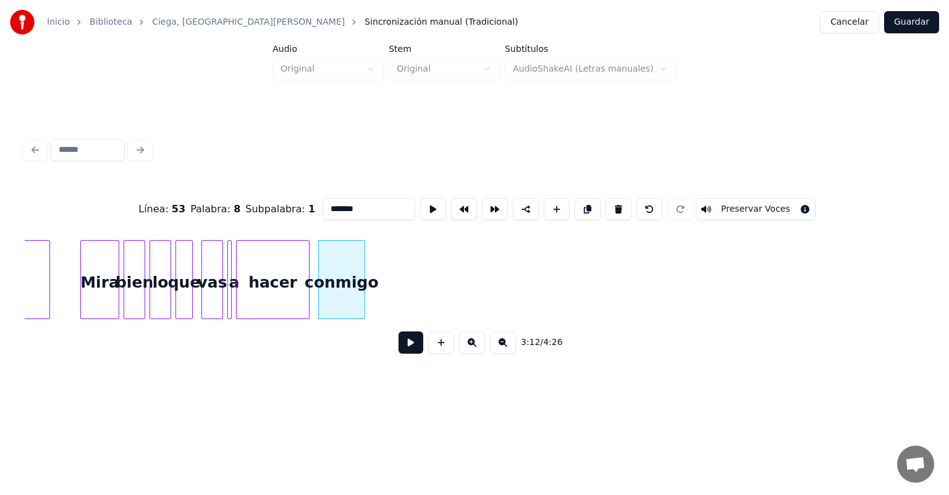
click at [471, 352] on button at bounding box center [472, 343] width 26 height 22
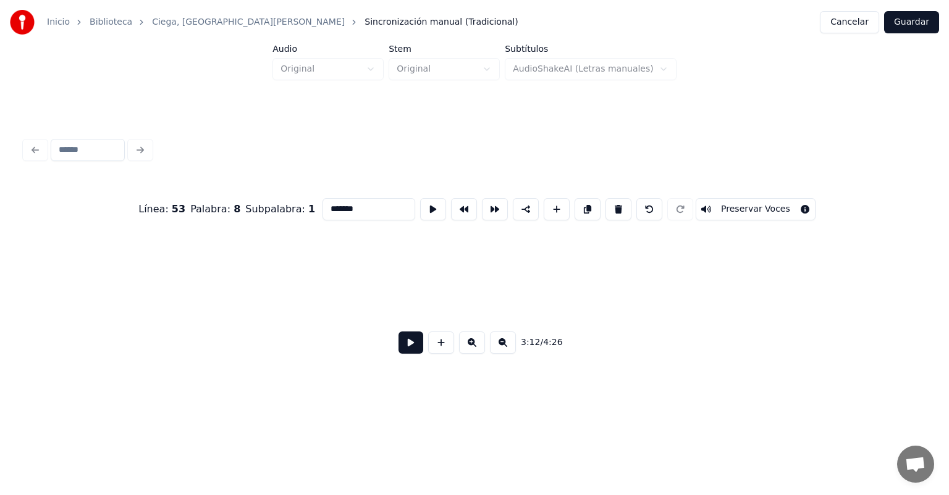
click at [471, 352] on button at bounding box center [472, 343] width 26 height 22
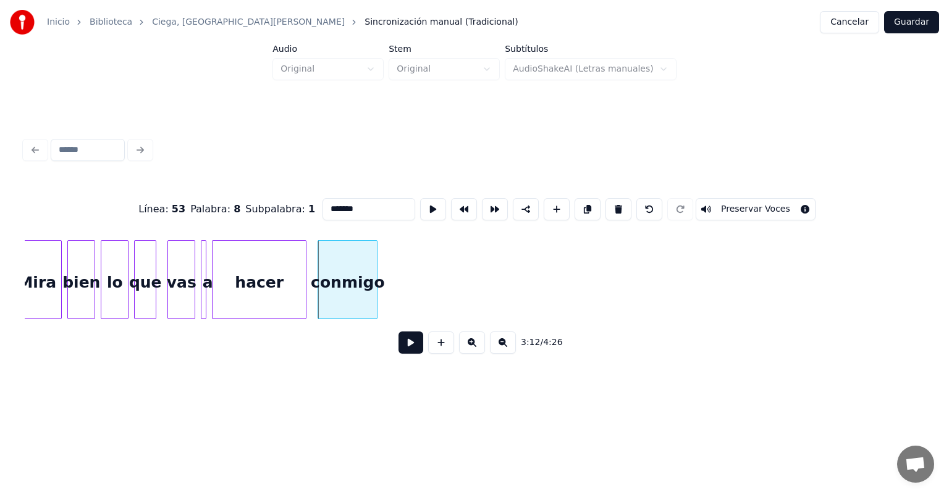
click at [471, 352] on button at bounding box center [472, 343] width 26 height 22
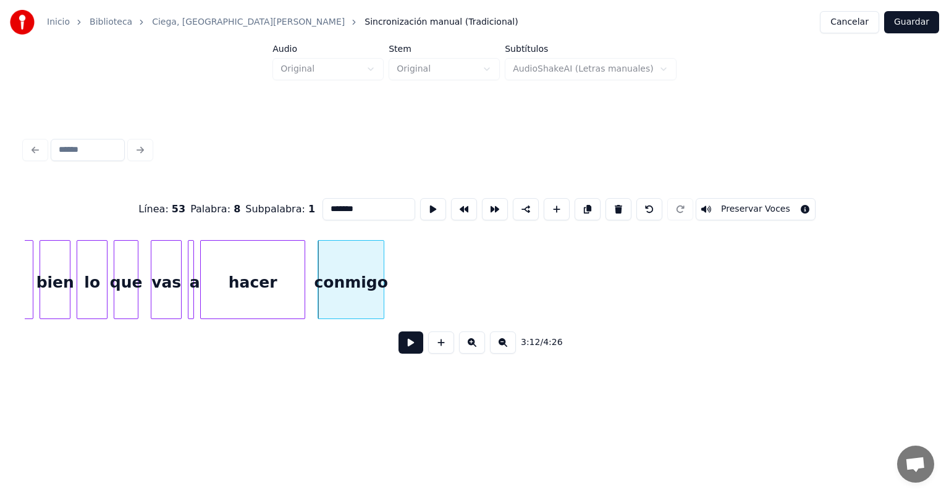
click at [471, 352] on button at bounding box center [472, 343] width 26 height 22
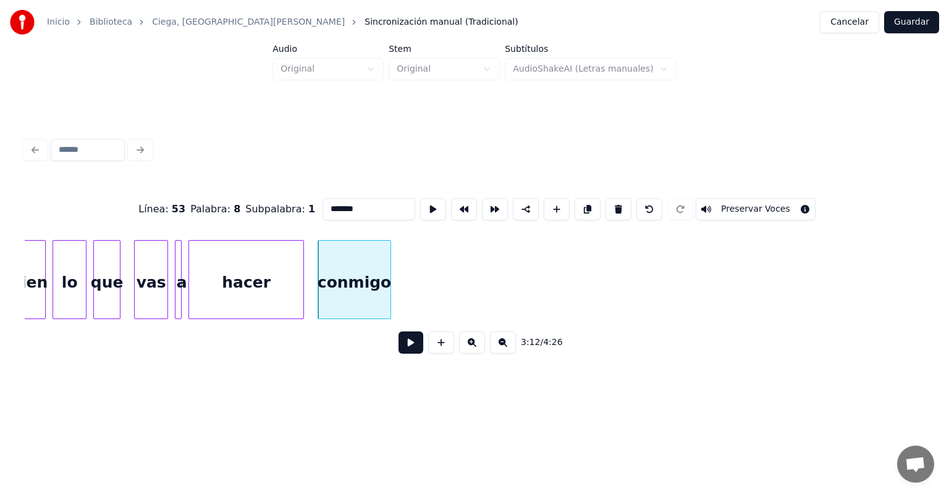
click at [471, 352] on button at bounding box center [472, 343] width 26 height 22
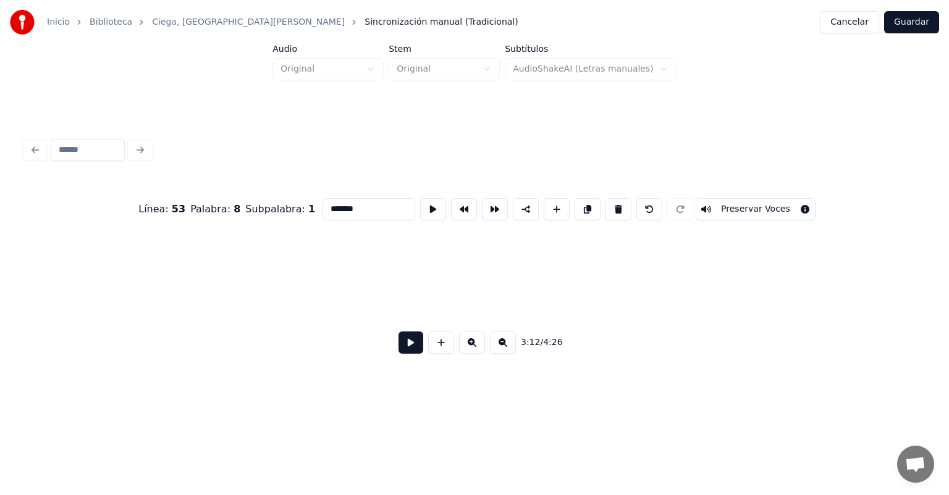
click at [471, 352] on button at bounding box center [472, 343] width 26 height 22
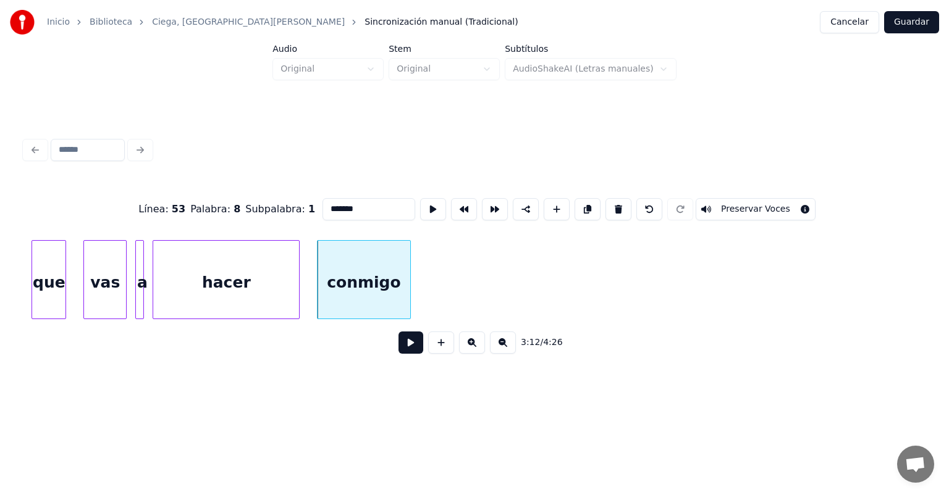
click at [471, 352] on button at bounding box center [472, 343] width 26 height 22
click at [506, 348] on button at bounding box center [503, 343] width 26 height 22
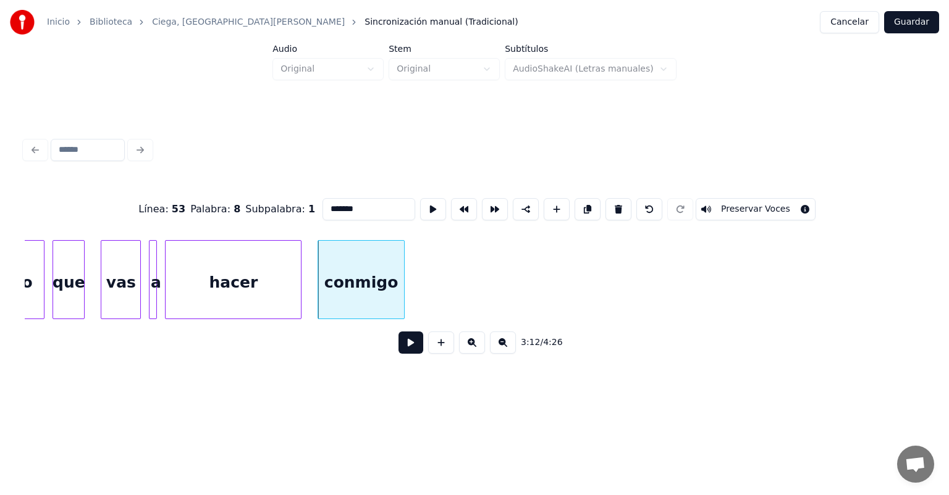
click at [506, 348] on button at bounding box center [503, 343] width 26 height 22
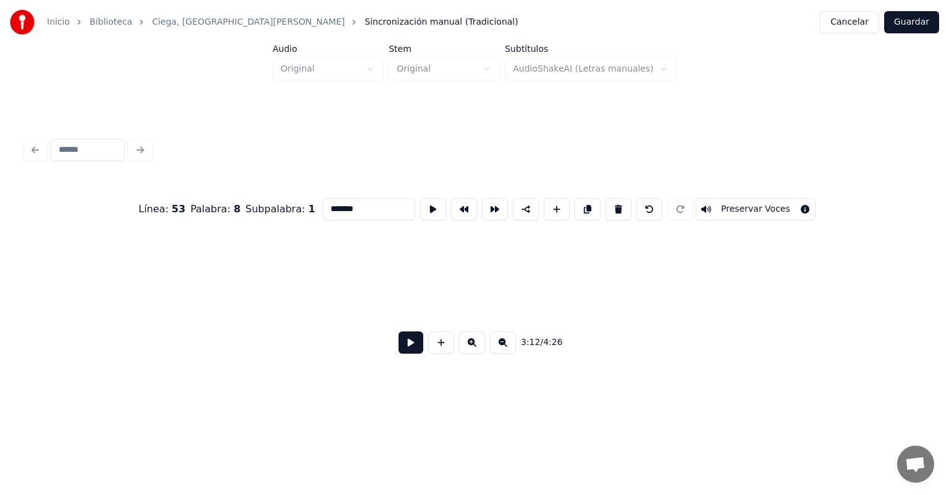
click at [506, 348] on button at bounding box center [503, 343] width 26 height 22
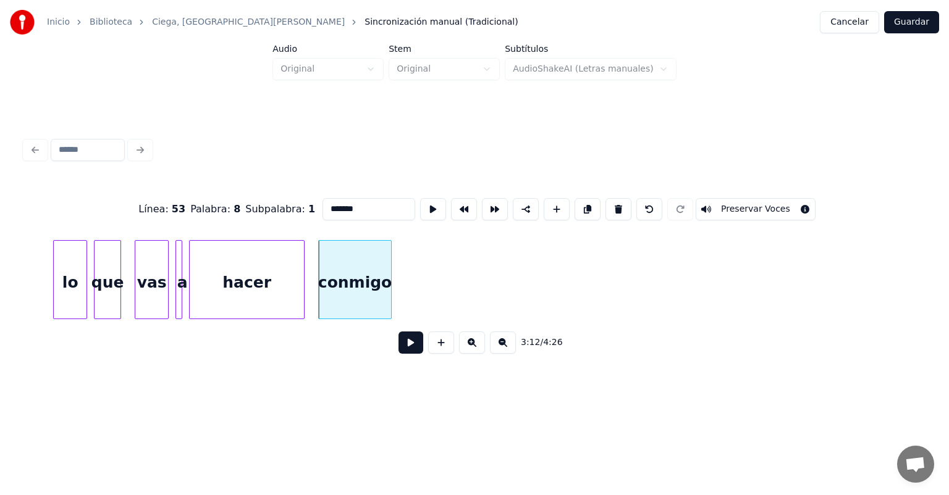
click at [506, 348] on button at bounding box center [503, 343] width 26 height 22
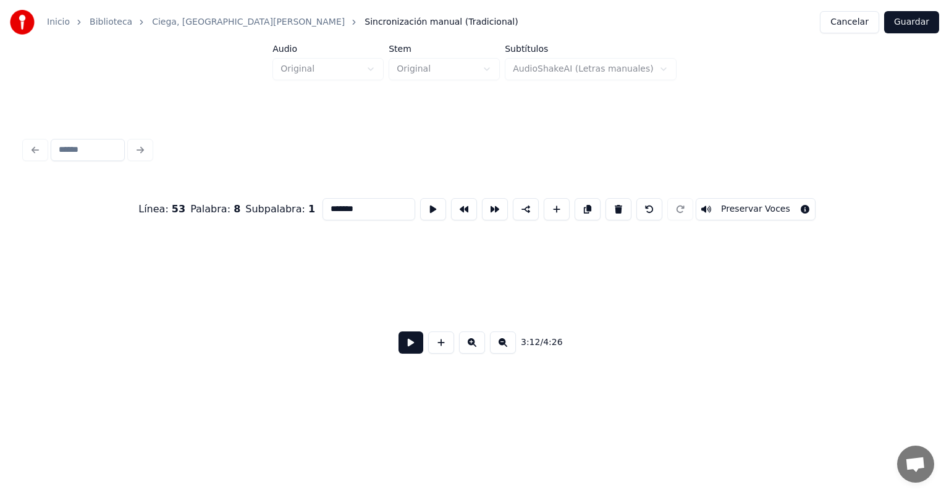
scroll to position [0, 59039]
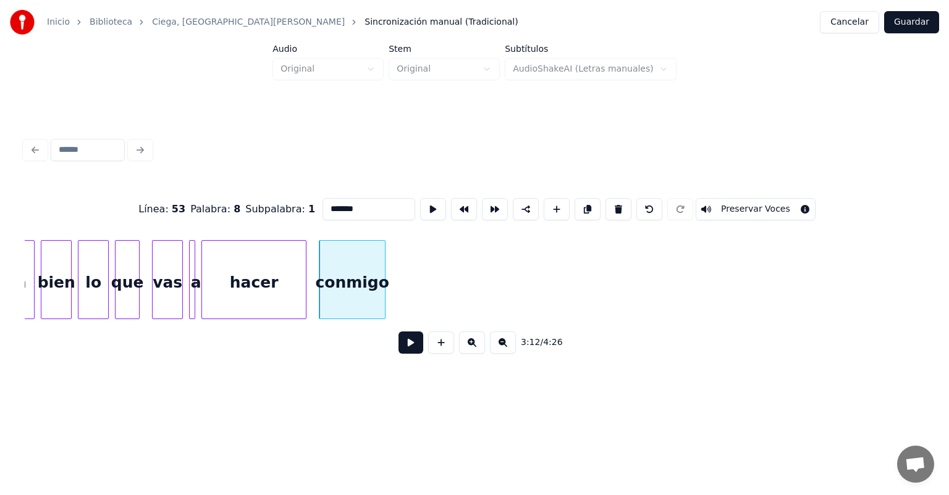
click at [401, 352] on button at bounding box center [410, 343] width 25 height 22
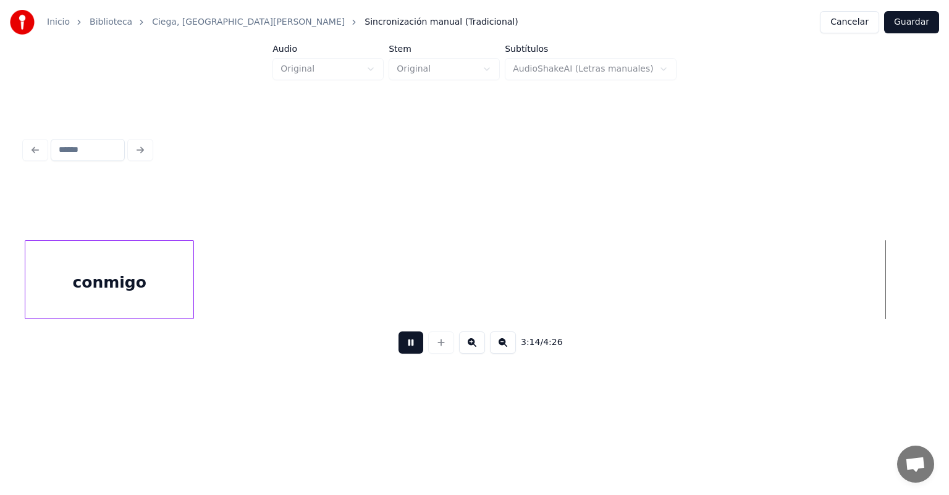
scroll to position [0, 60233]
click at [912, 25] on button "Guardar" at bounding box center [911, 22] width 55 height 22
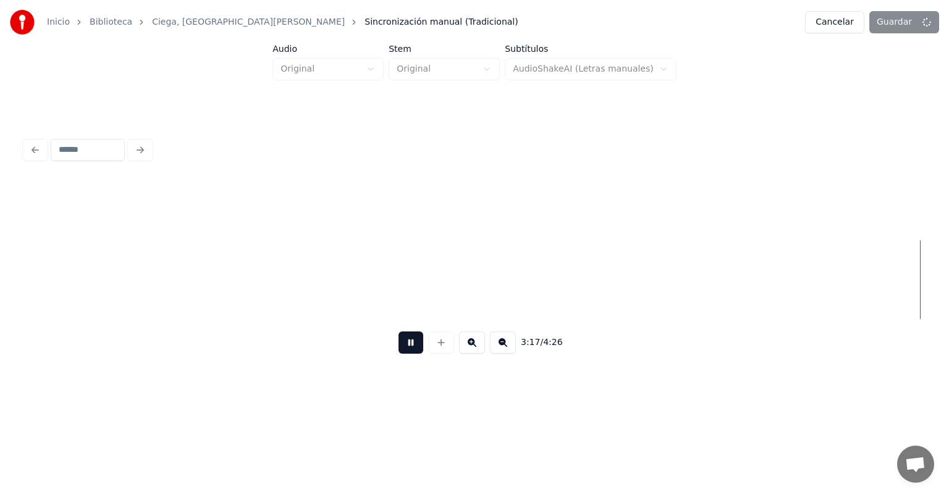
scroll to position [0, 61137]
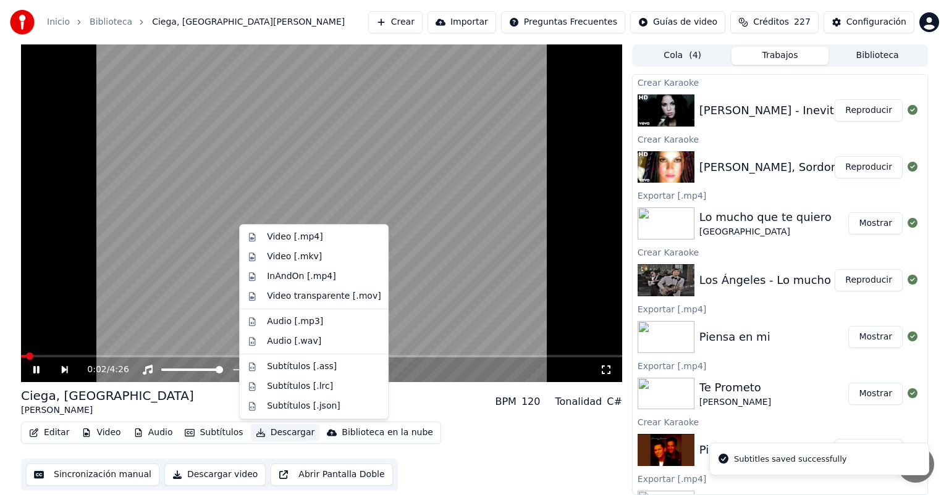
click at [267, 430] on button "Descargar" at bounding box center [285, 432] width 69 height 17
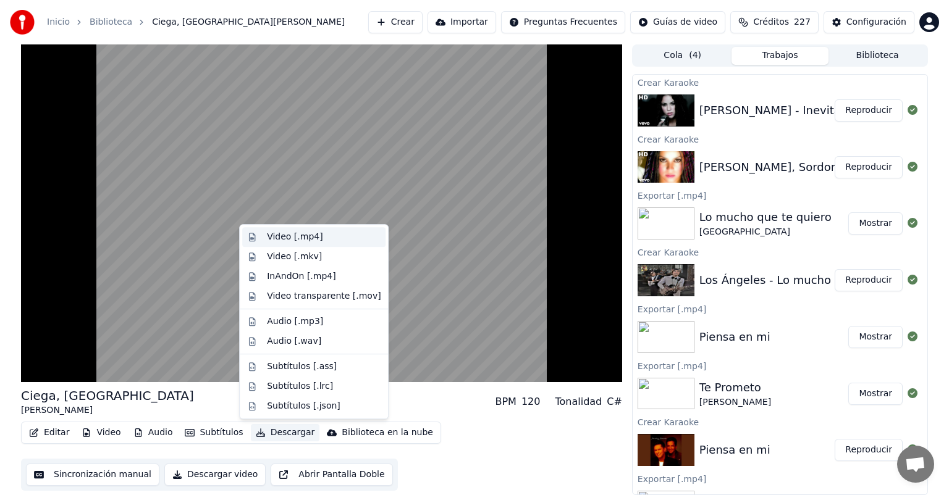
click at [310, 241] on div "Video [.mp4]" at bounding box center [295, 237] width 56 height 12
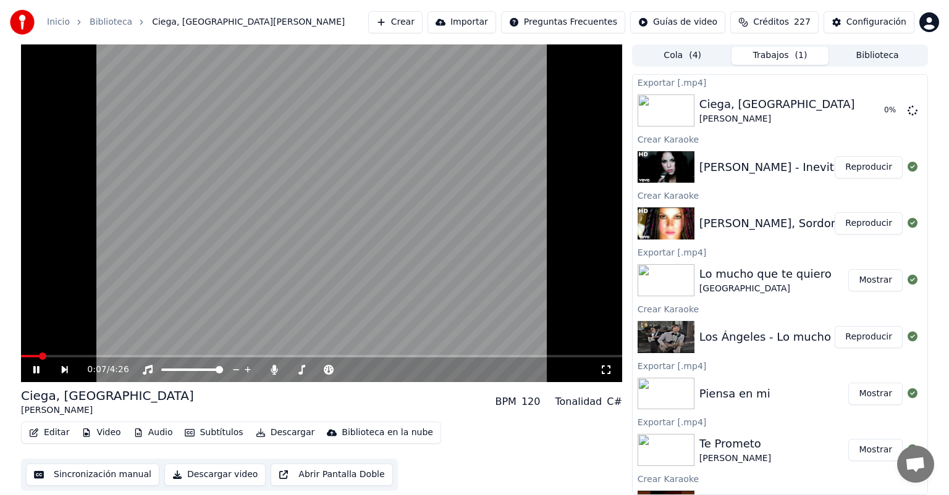
click at [36, 374] on icon at bounding box center [45, 370] width 28 height 10
click at [853, 169] on button "Reproducir" at bounding box center [868, 167] width 68 height 22
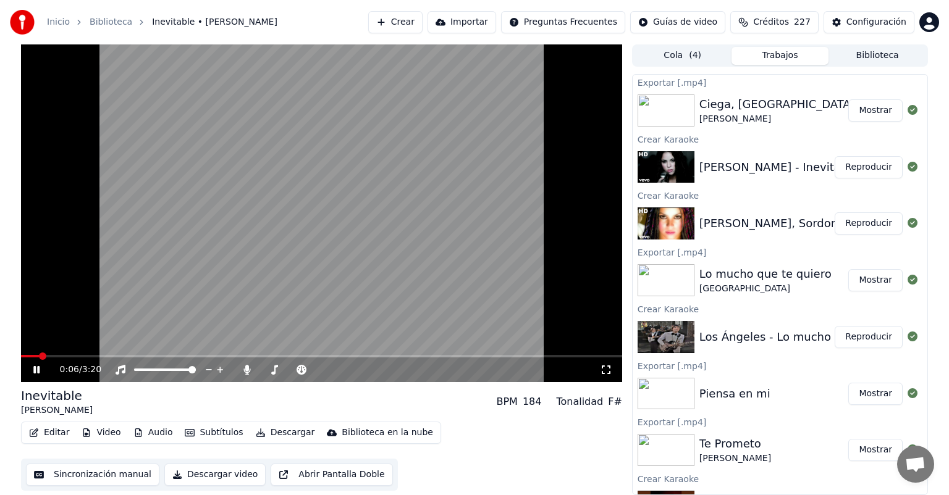
click at [38, 357] on span at bounding box center [30, 356] width 18 height 2
click at [350, 368] on div at bounding box center [357, 370] width 99 height 12
click at [377, 369] on span at bounding box center [372, 369] width 7 height 7
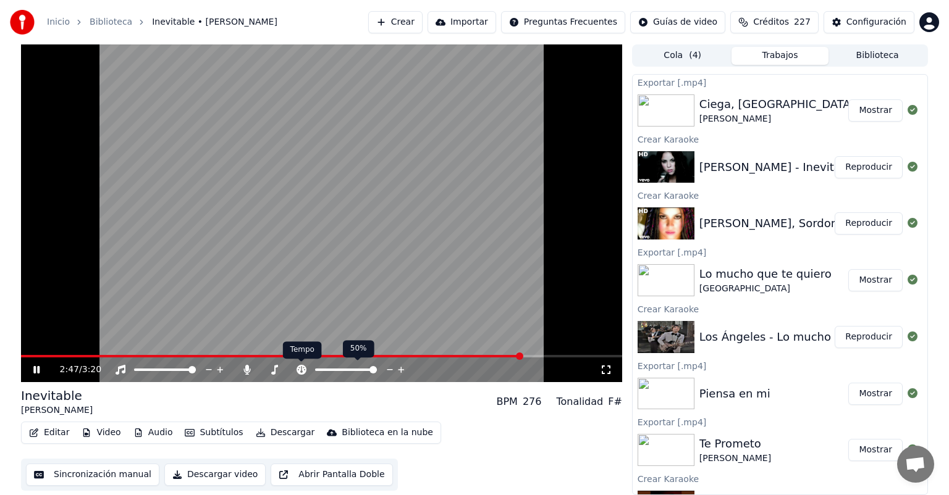
click at [301, 371] on icon at bounding box center [301, 370] width 10 height 10
click at [241, 372] on icon at bounding box center [247, 370] width 12 height 10
click at [271, 372] on icon at bounding box center [274, 370] width 12 height 10
click at [314, 371] on span at bounding box center [303, 370] width 31 height 2
click at [244, 371] on icon at bounding box center [247, 370] width 12 height 10
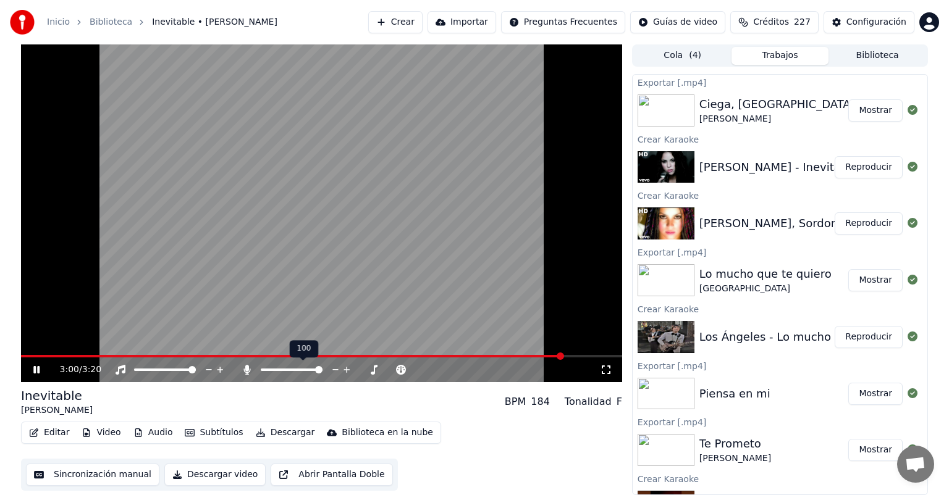
click at [244, 371] on icon at bounding box center [246, 370] width 7 height 10
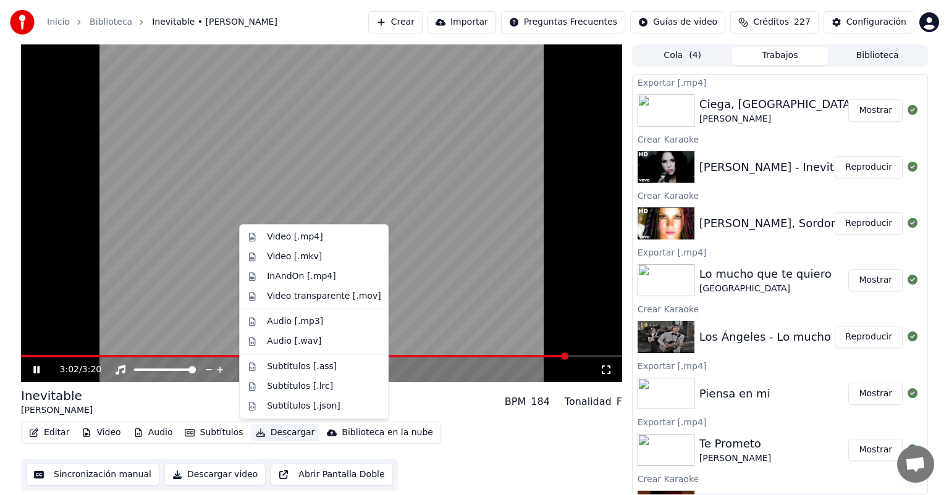
click at [267, 429] on button "Descargar" at bounding box center [285, 432] width 69 height 17
click at [277, 237] on div "Video [.mp4]" at bounding box center [295, 237] width 56 height 12
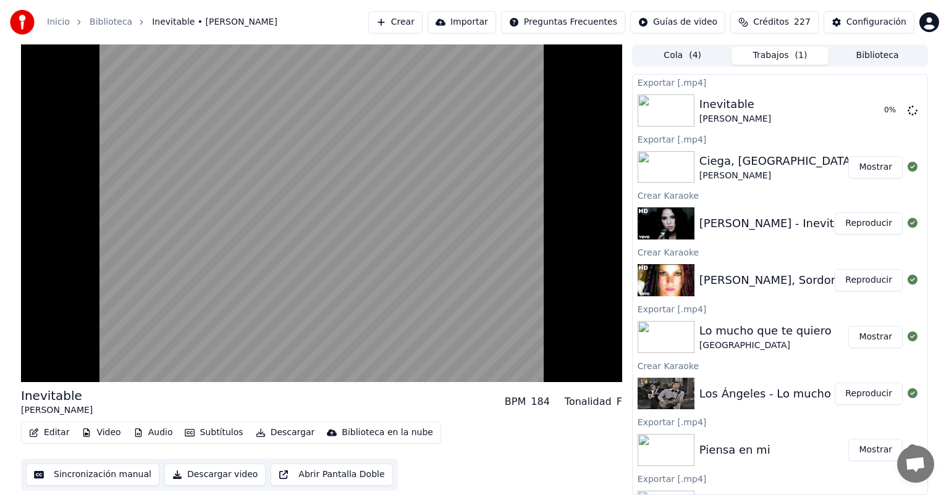
click at [855, 284] on button "Reproducir" at bounding box center [868, 280] width 68 height 22
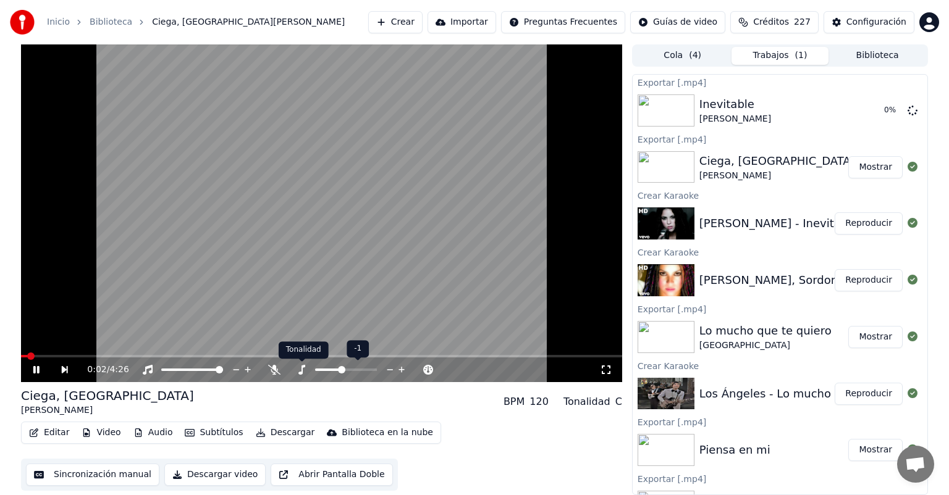
click at [304, 374] on icon at bounding box center [301, 370] width 12 height 10
click at [282, 435] on button "Descargar" at bounding box center [285, 432] width 69 height 17
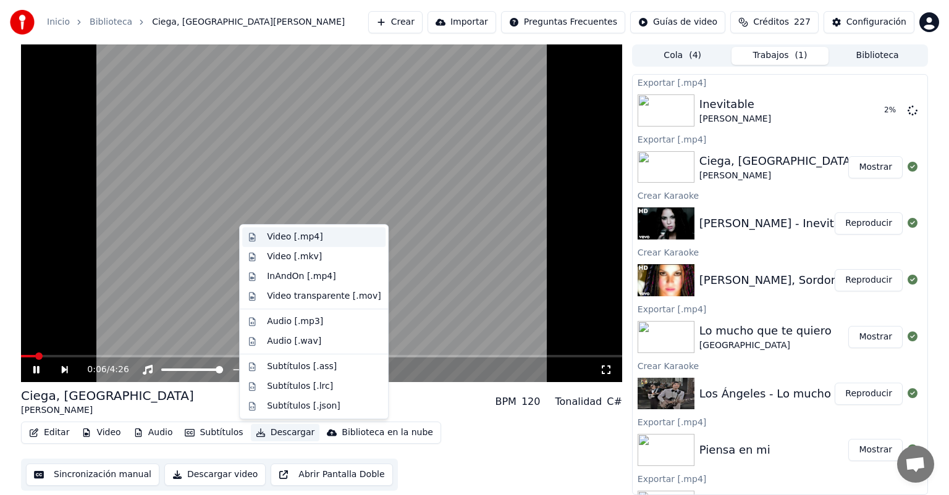
click at [288, 236] on div "Video [.mp4]" at bounding box center [295, 237] width 56 height 12
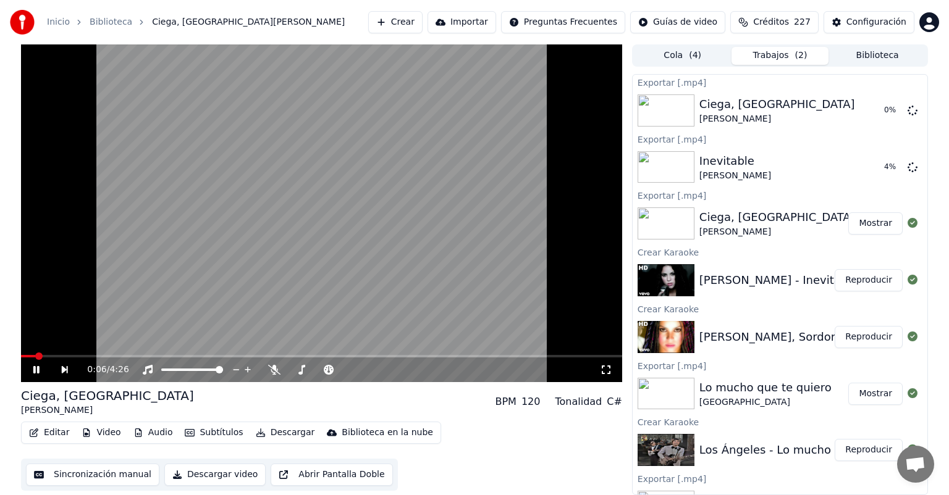
click at [33, 371] on icon at bounding box center [36, 369] width 6 height 7
click at [439, 416] on div "Ciega, Sordomuda [PERSON_NAME] BPM 120 Tonalidad C#" at bounding box center [321, 402] width 601 height 30
click at [403, 22] on button "Crear" at bounding box center [395, 22] width 54 height 22
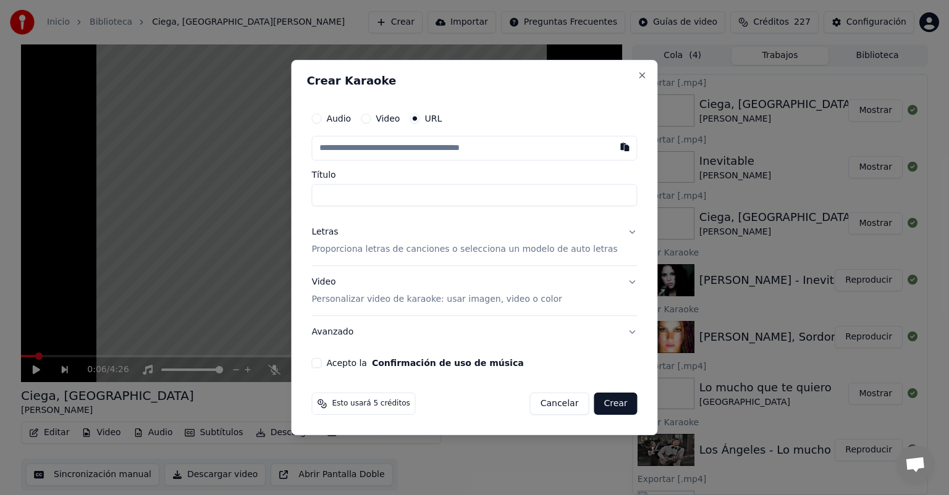
click at [439, 258] on button "Letras Proporciona letras de canciones o selecciona un modelo de auto letras" at bounding box center [473, 240] width 325 height 49
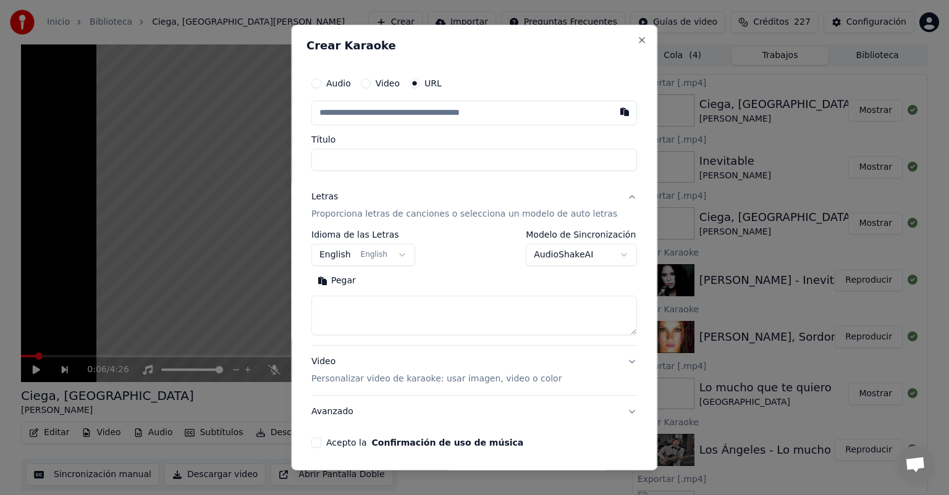
click at [353, 277] on button "Pegar" at bounding box center [336, 281] width 51 height 20
type textarea "**********"
click at [358, 266] on body "Inicio Biblioteca Ciega, [GEOGRAPHIC_DATA][PERSON_NAME] [PERSON_NAME] Importar …" at bounding box center [474, 247] width 949 height 495
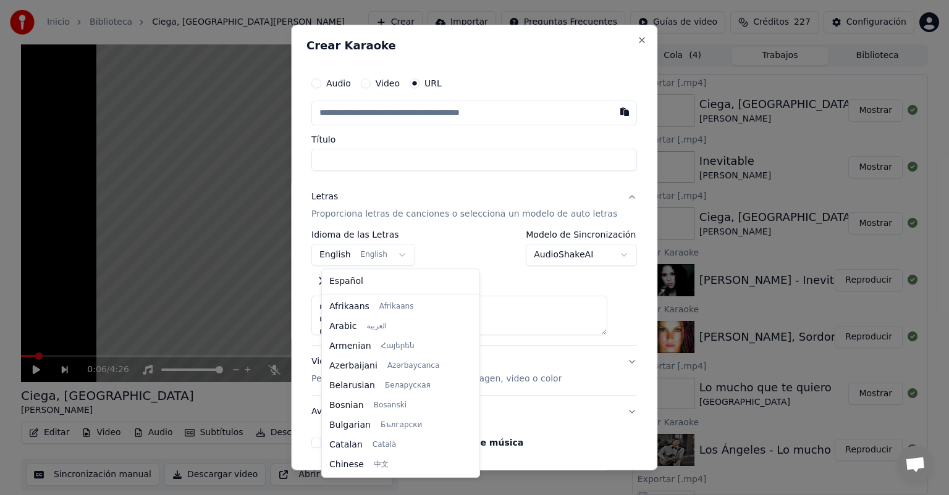
scroll to position [99, 0]
select select "**"
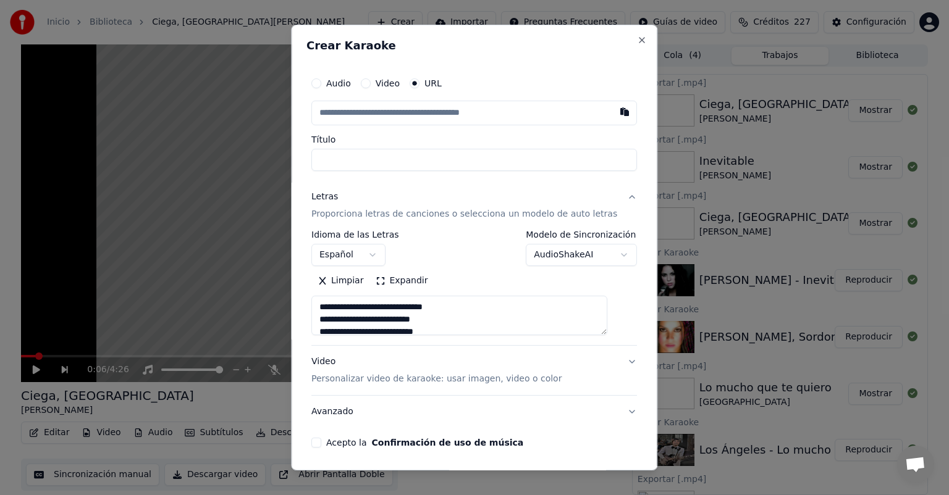
type textarea "**********"
click at [321, 441] on button "Acepto la Confirmación de uso de música" at bounding box center [316, 443] width 10 height 10
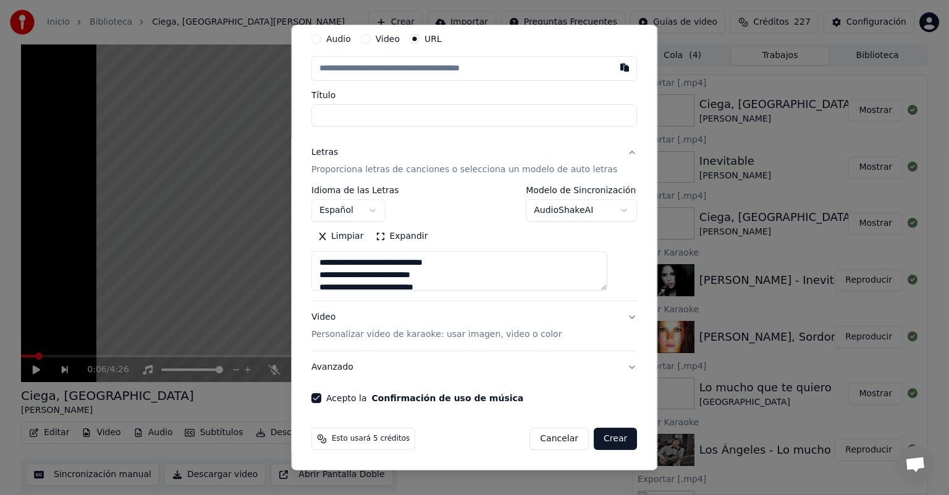
scroll to position [0, 0]
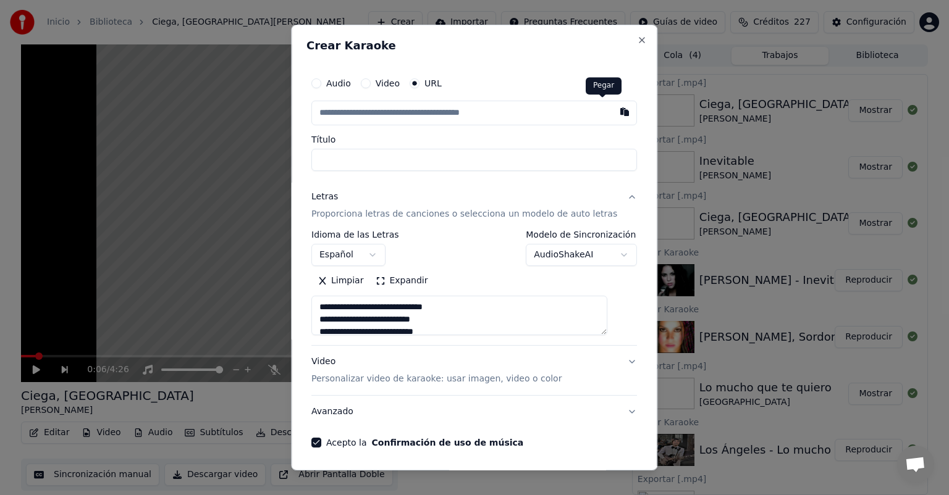
click at [613, 110] on button "button" at bounding box center [625, 112] width 25 height 22
type input "**********"
type textarea "**********"
type input "**********"
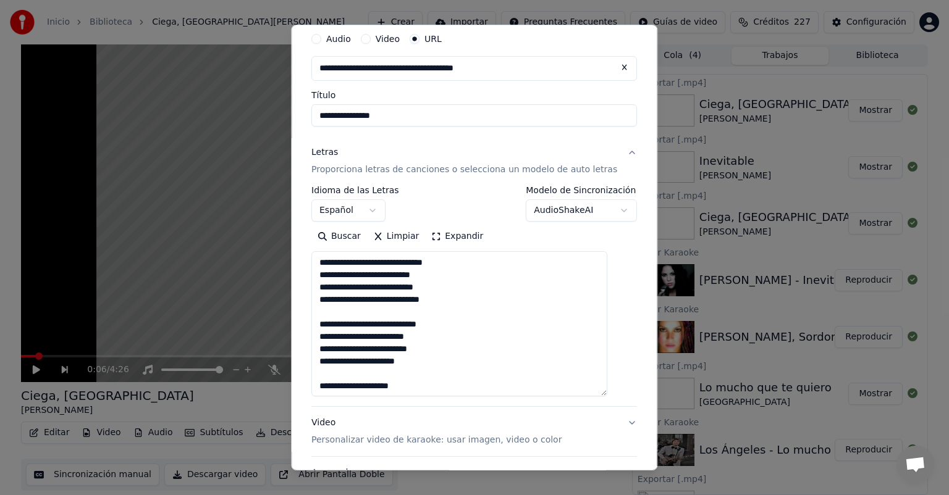
drag, startPoint x: 609, startPoint y: 288, endPoint x: 611, endPoint y: 394, distance: 106.2
click at [607, 394] on textarea at bounding box center [459, 323] width 296 height 145
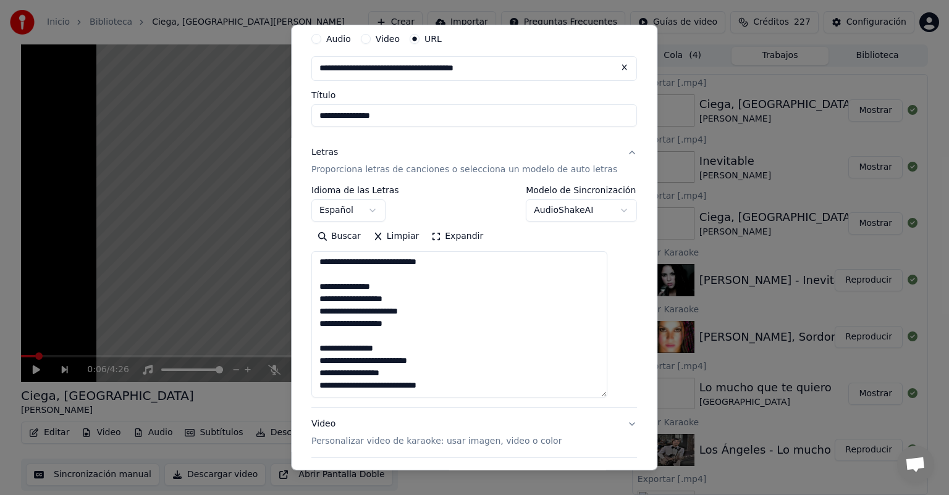
scroll to position [151, 0]
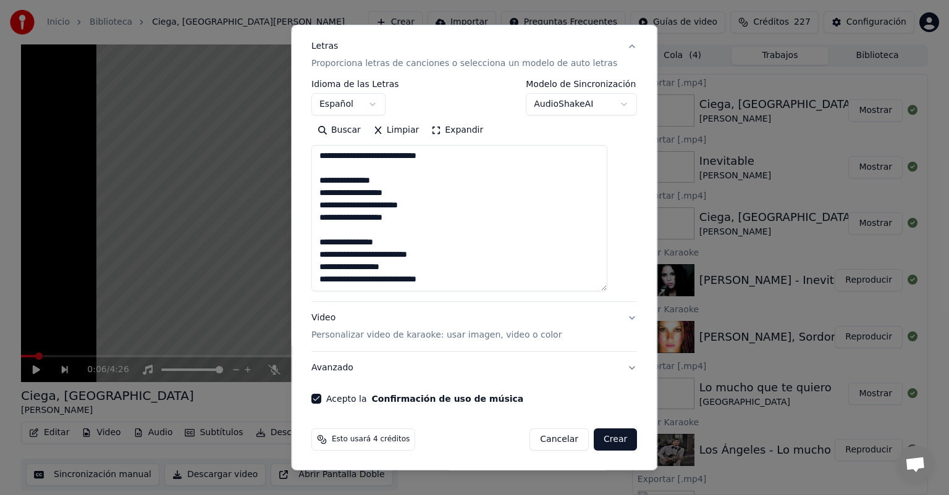
click at [594, 435] on button "Crear" at bounding box center [615, 440] width 43 height 22
type textarea "**********"
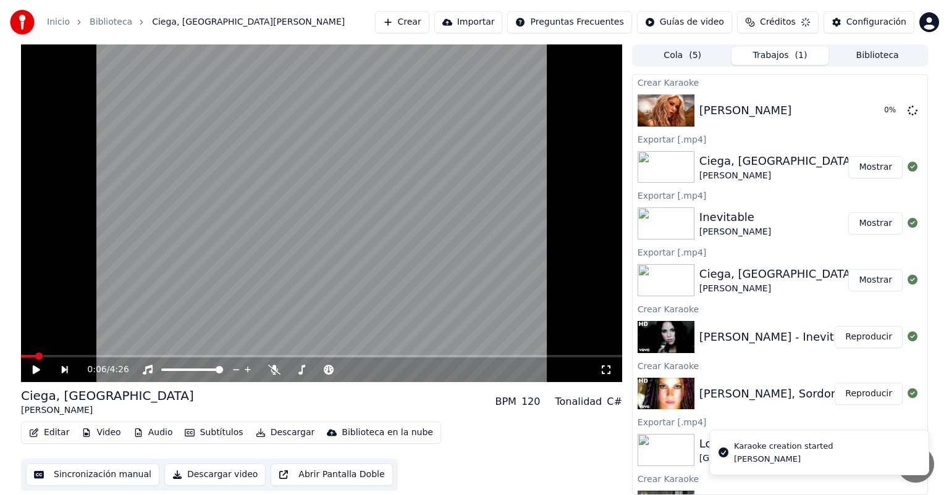
scroll to position [0, 0]
click at [401, 30] on button "Crear" at bounding box center [395, 22] width 54 height 22
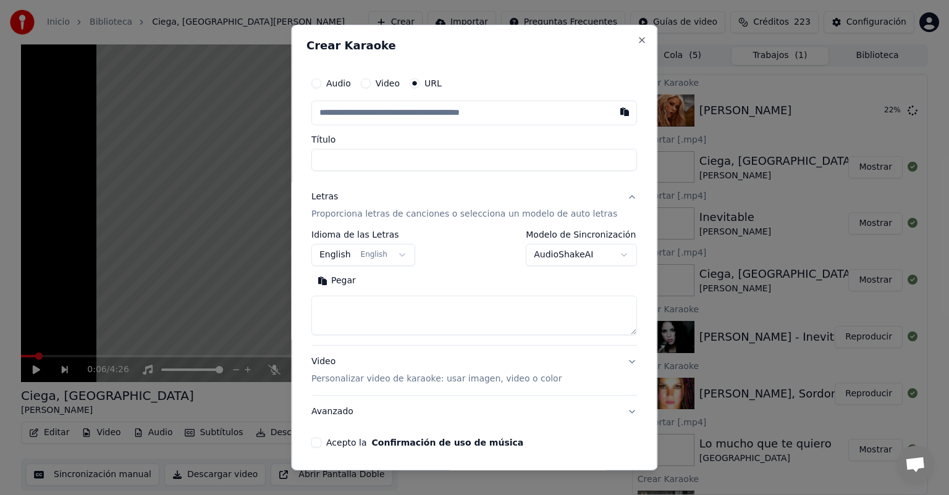
click at [404, 320] on textarea at bounding box center [473, 316] width 325 height 40
paste textarea "**********"
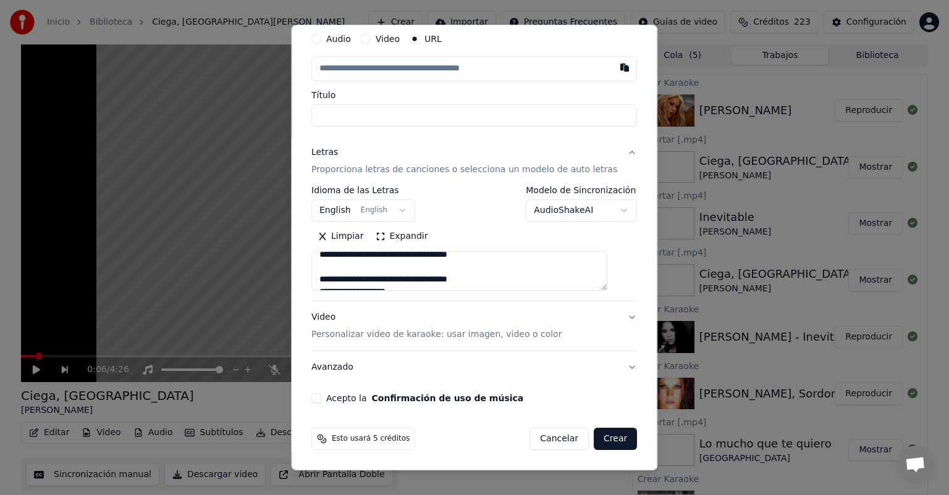
scroll to position [449, 0]
type textarea "**********"
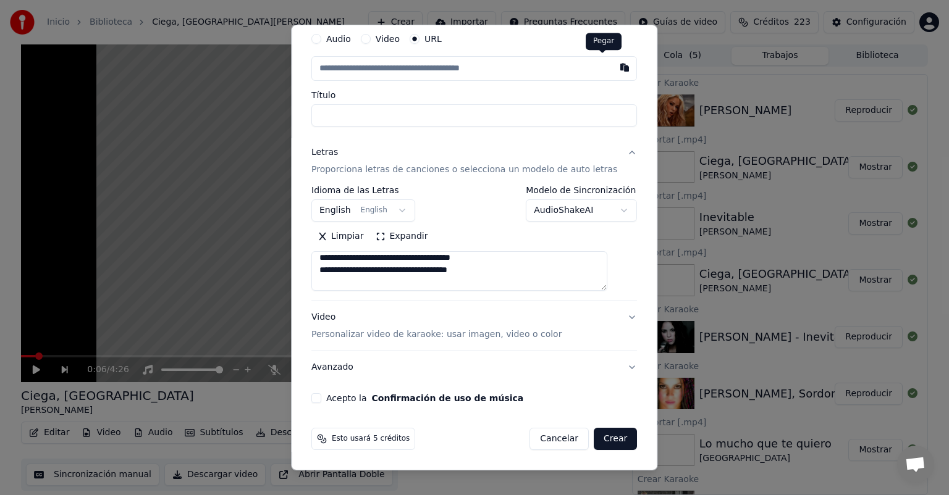
click at [613, 72] on button "button" at bounding box center [625, 67] width 25 height 22
type input "**********"
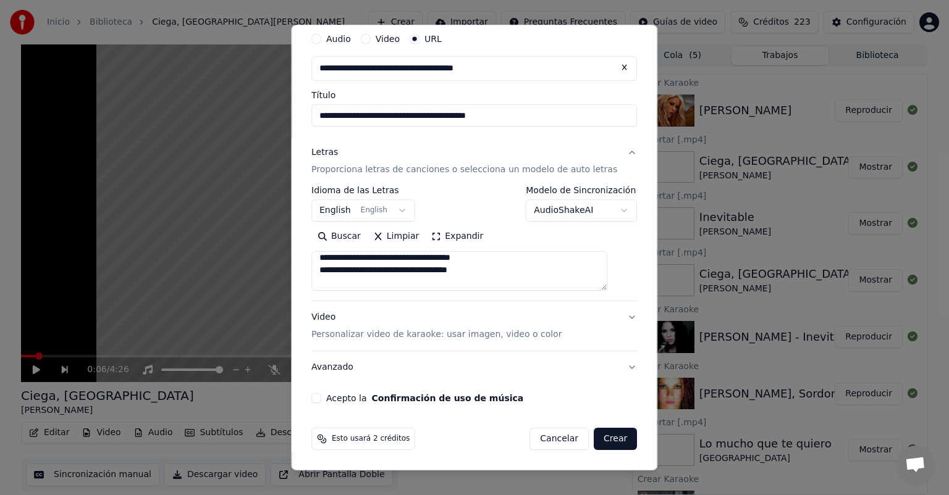
drag, startPoint x: 523, startPoint y: 118, endPoint x: 442, endPoint y: 121, distance: 81.0
click at [442, 121] on input "**********" at bounding box center [473, 115] width 325 height 22
type input "**********"
click at [321, 398] on button "Acepto la Confirmación de uso de música" at bounding box center [316, 398] width 10 height 10
click at [597, 446] on button "Crear" at bounding box center [615, 439] width 43 height 22
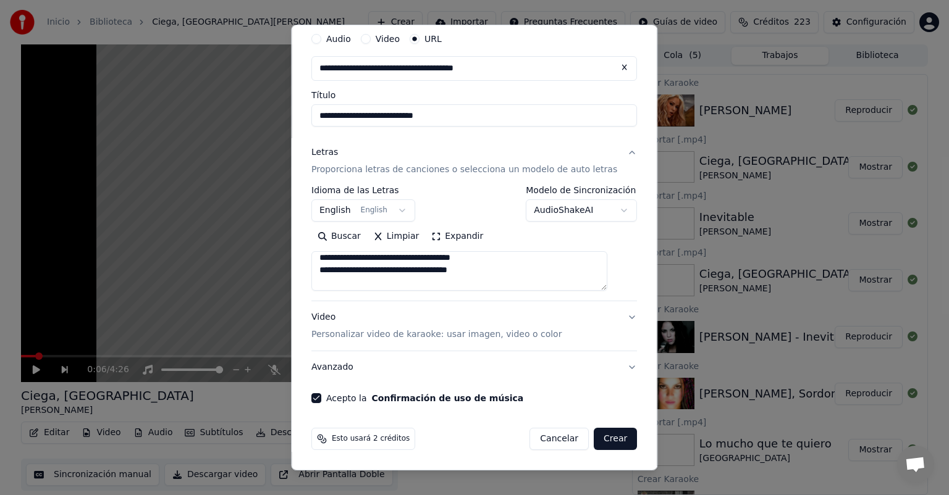
select select "**"
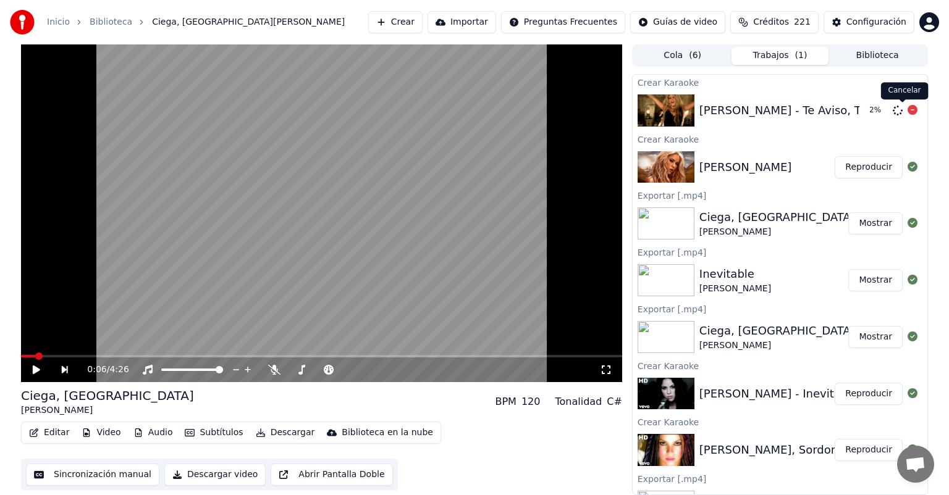
click at [907, 110] on icon at bounding box center [912, 110] width 10 height 10
click at [385, 27] on button "Crear" at bounding box center [395, 22] width 54 height 22
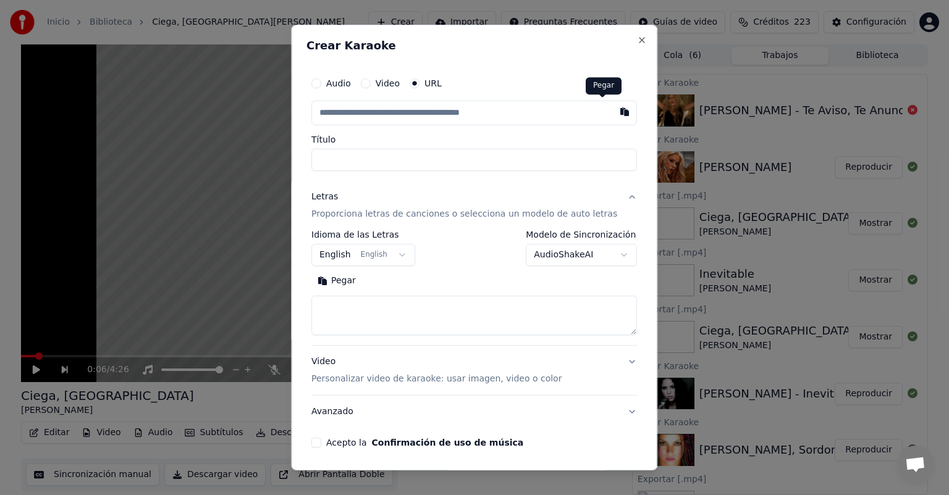
click at [613, 106] on button "button" at bounding box center [625, 112] width 25 height 22
type input "**********"
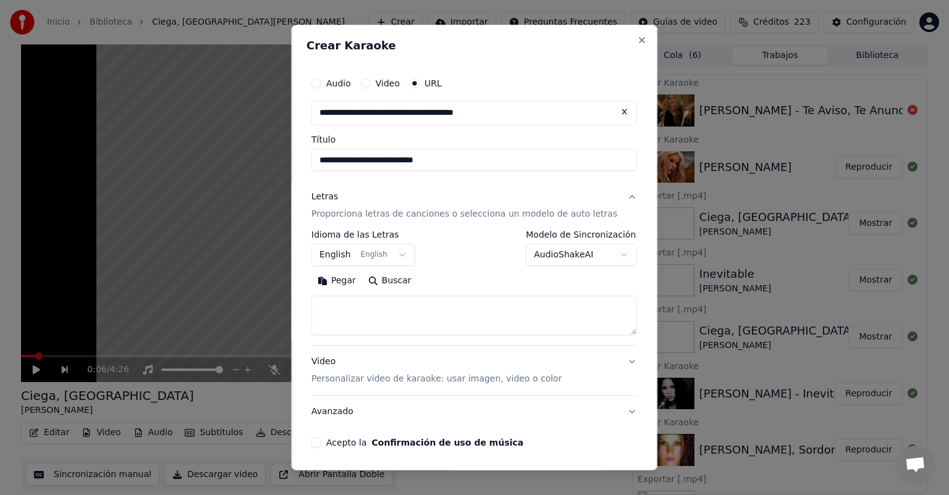
type input "**********"
click at [337, 260] on button "English English" at bounding box center [363, 255] width 104 height 22
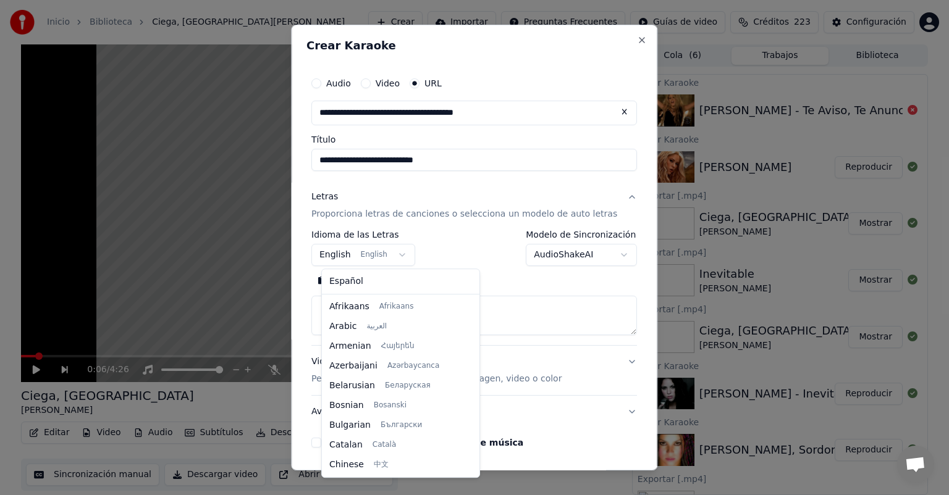
scroll to position [99, 0]
select select "**"
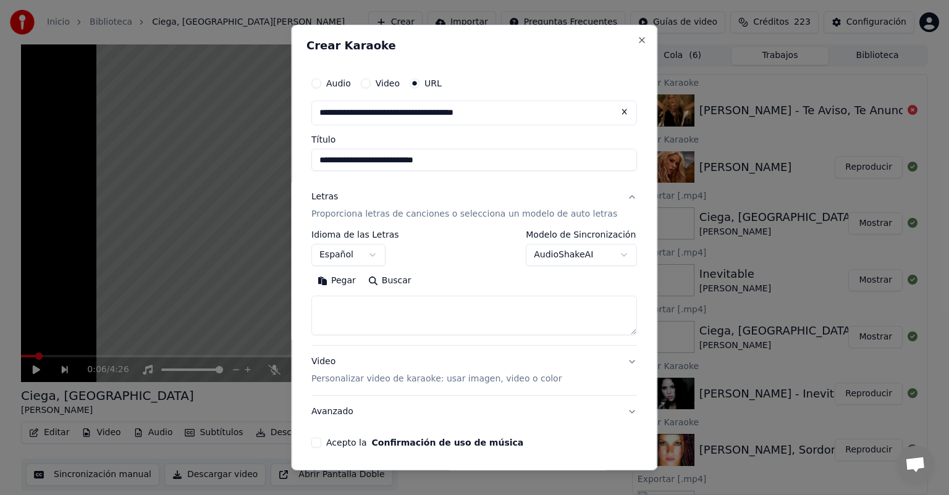
click at [342, 289] on button "Pegar" at bounding box center [336, 281] width 51 height 20
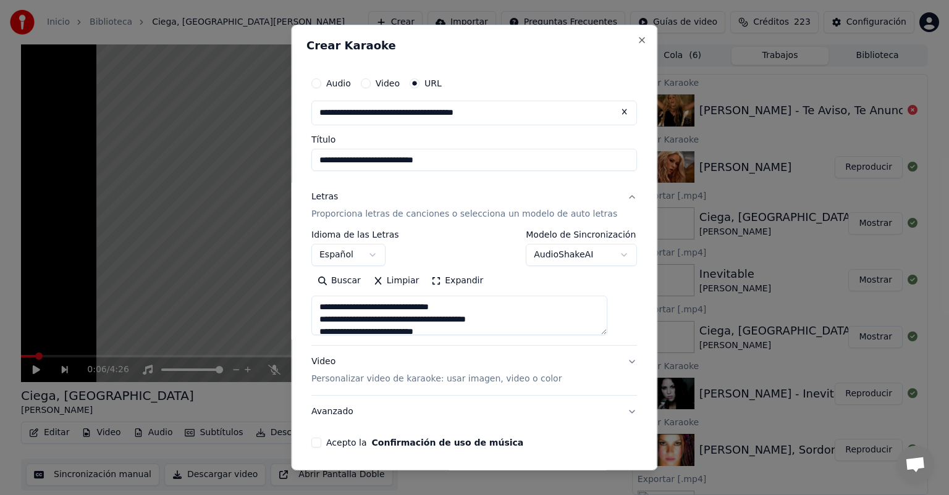
scroll to position [44, 0]
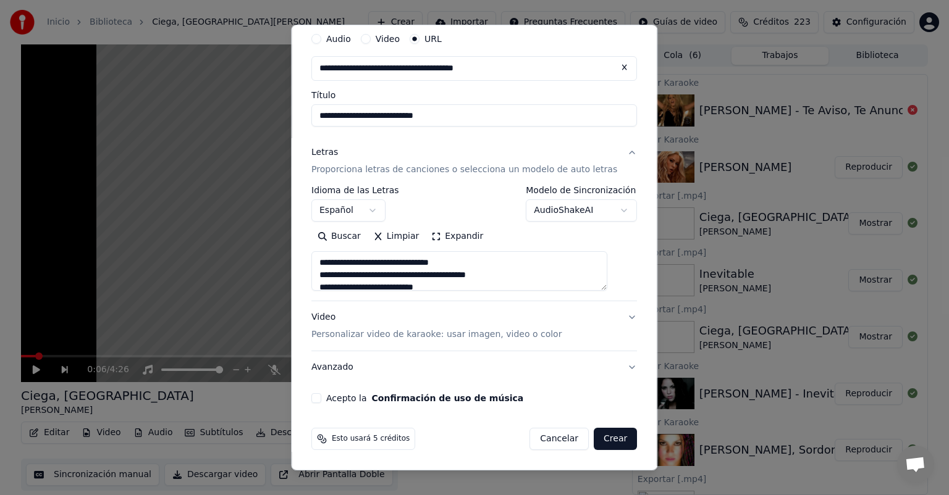
click at [321, 393] on button "Acepto la Confirmación de uso de música" at bounding box center [316, 398] width 10 height 10
click at [594, 436] on button "Crear" at bounding box center [615, 439] width 43 height 22
type textarea "**********"
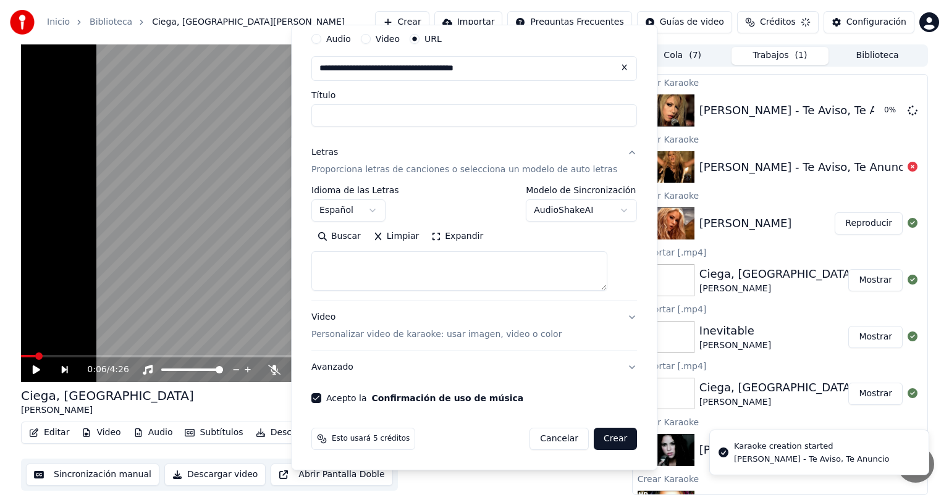
select select
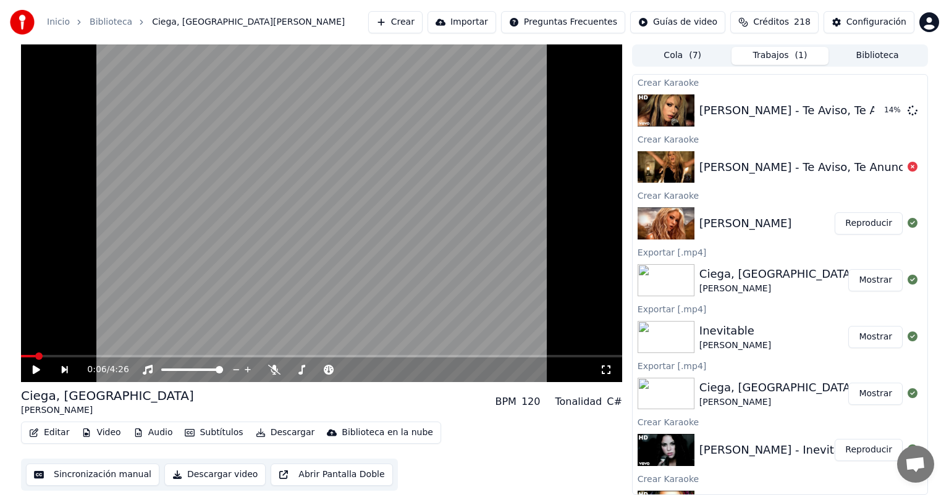
click at [401, 23] on button "Crear" at bounding box center [395, 22] width 54 height 22
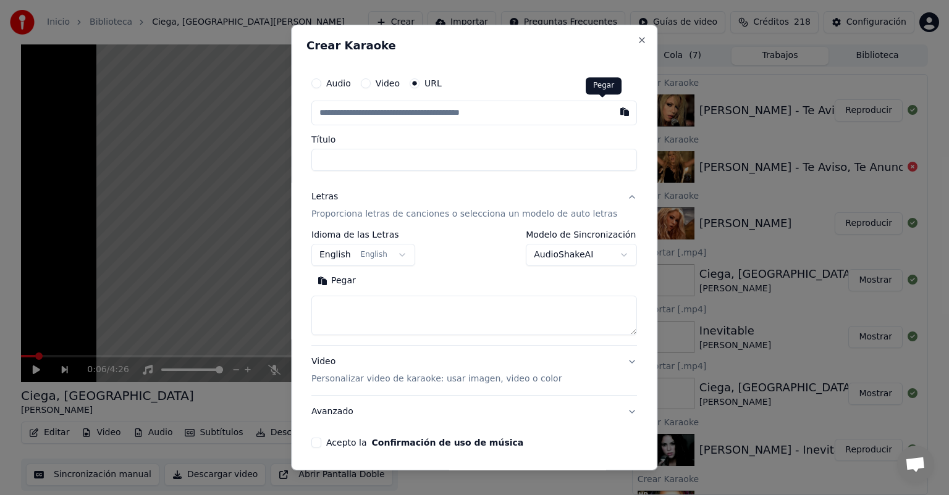
click at [613, 112] on button "button" at bounding box center [625, 112] width 25 height 22
type input "**********"
click at [373, 219] on p "Proporciona letras de canciones o selecciona un modelo de auto letras" at bounding box center [464, 214] width 306 height 12
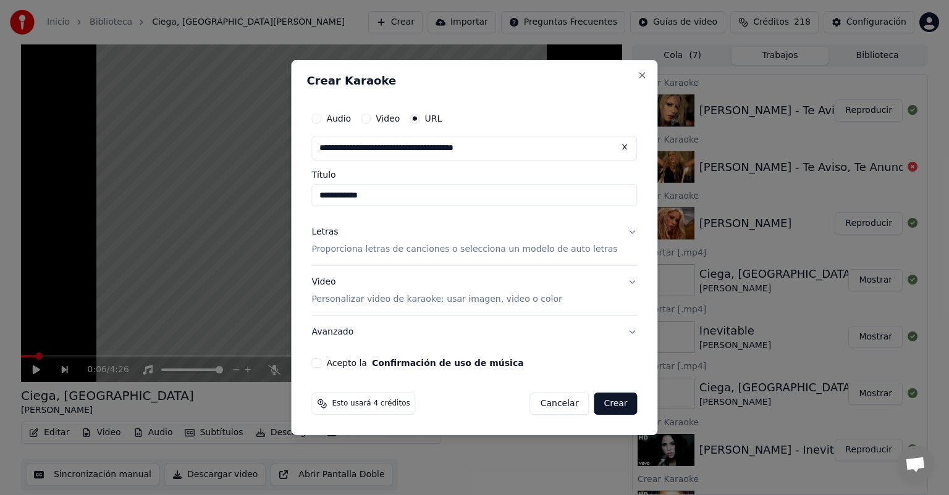
click at [355, 250] on p "Proporciona letras de canciones o selecciona un modelo de auto letras" at bounding box center [464, 249] width 306 height 12
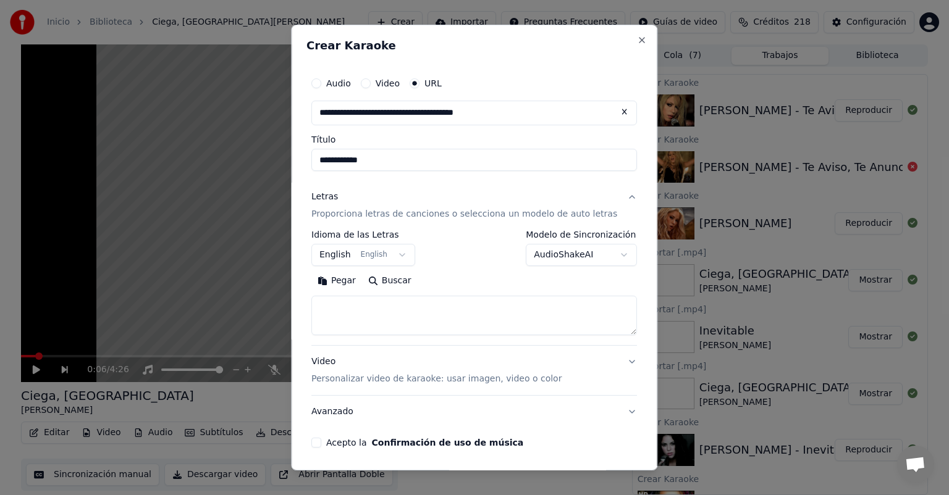
click at [352, 278] on button "Pegar" at bounding box center [336, 281] width 51 height 20
click at [534, 332] on textarea "**********" at bounding box center [459, 316] width 296 height 40
type textarea "**********"
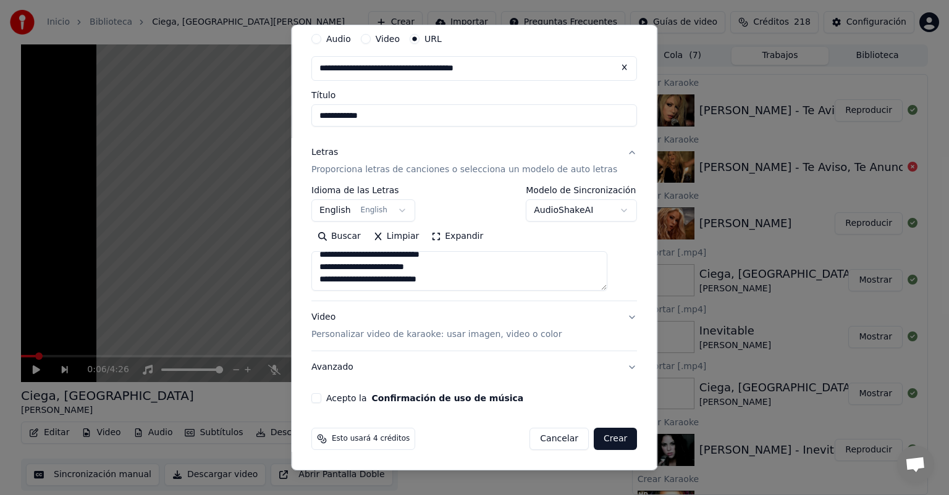
click at [321, 398] on button "Acepto la Confirmación de uso de música" at bounding box center [316, 398] width 10 height 10
click at [596, 440] on button "Crear" at bounding box center [615, 439] width 43 height 22
select select "**"
type textarea "**********"
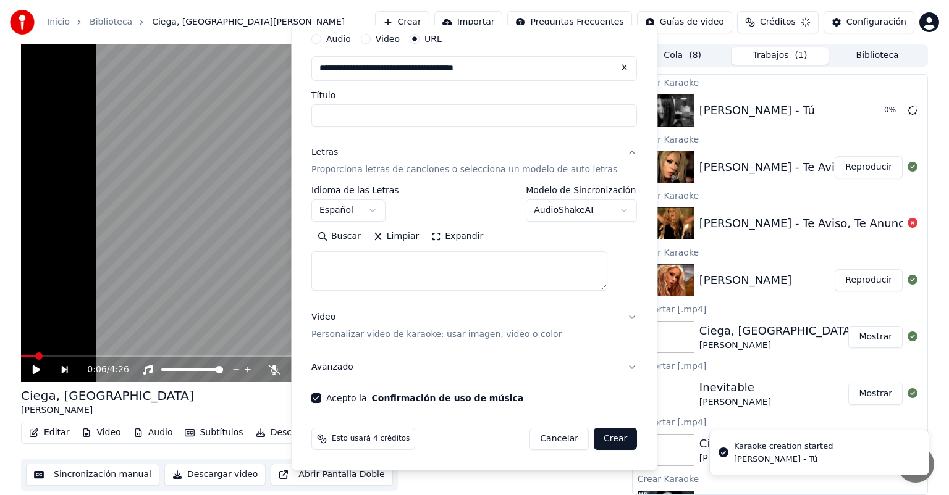
scroll to position [0, 0]
